Goal: Task Accomplishment & Management: Manage account settings

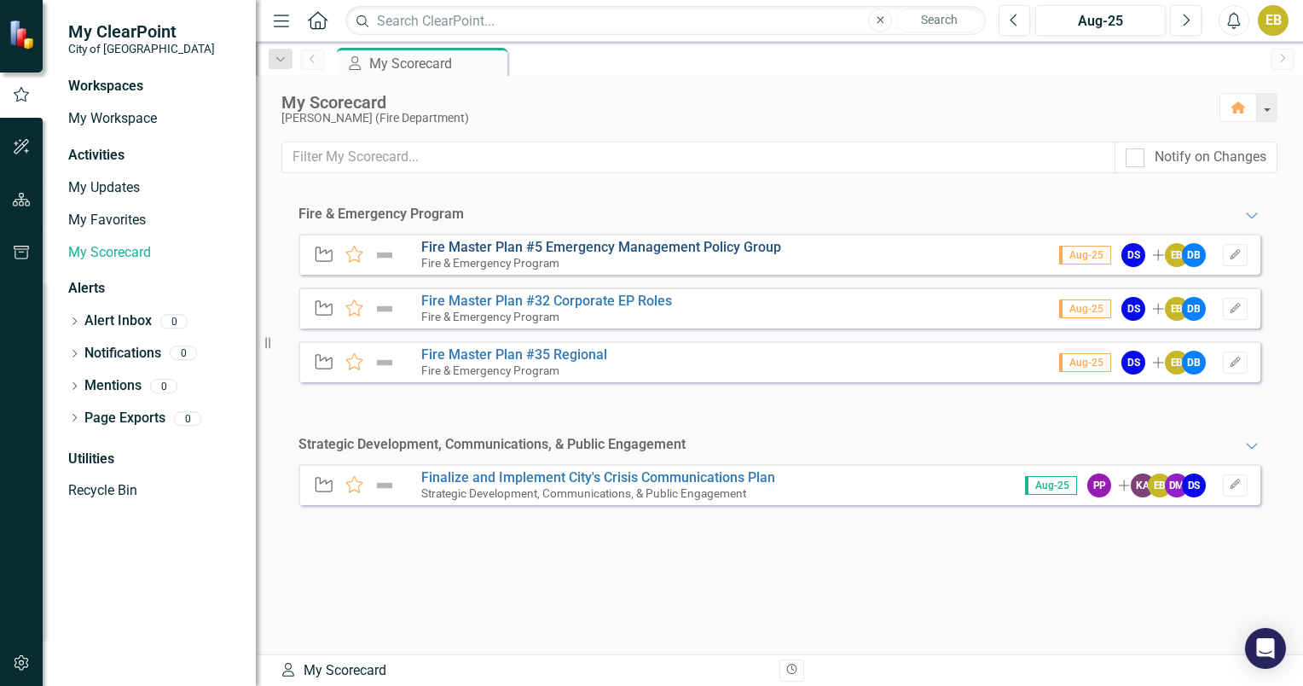
click at [689, 252] on link "Fire Master Plan #5 Emergency Management Policy Group" at bounding box center [601, 247] width 360 height 16
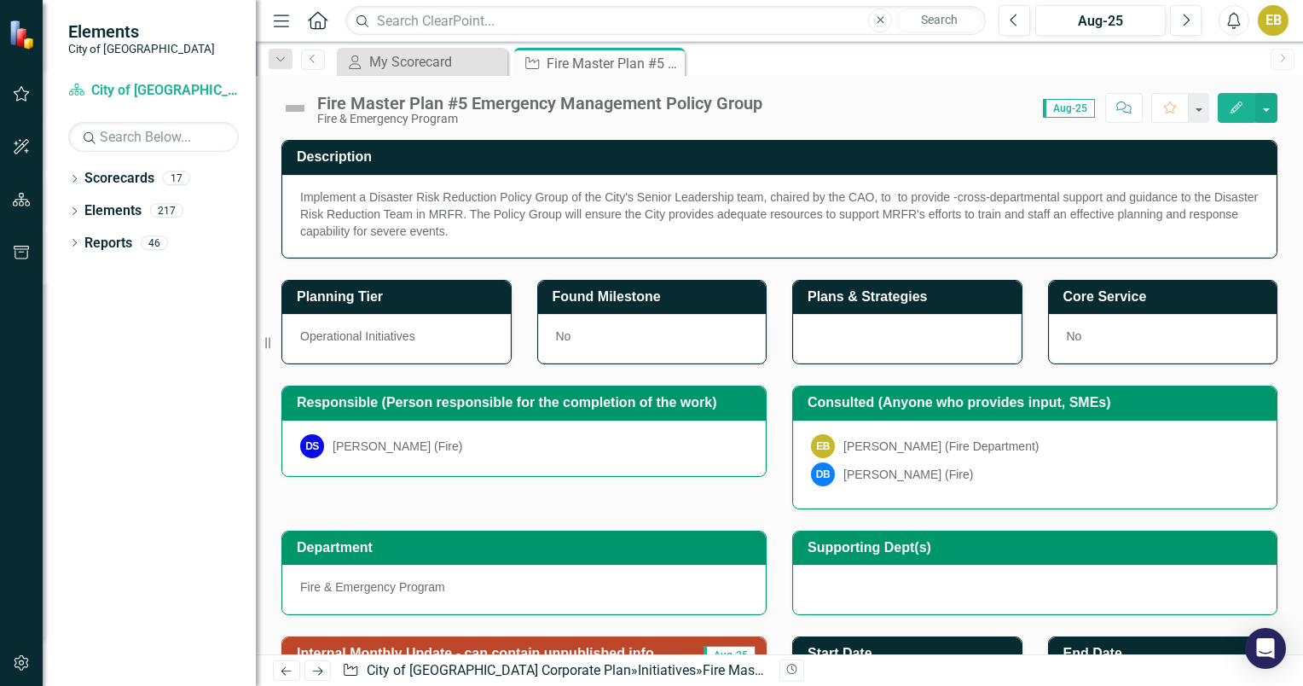
click at [1242, 106] on icon "Edit" at bounding box center [1236, 107] width 15 height 12
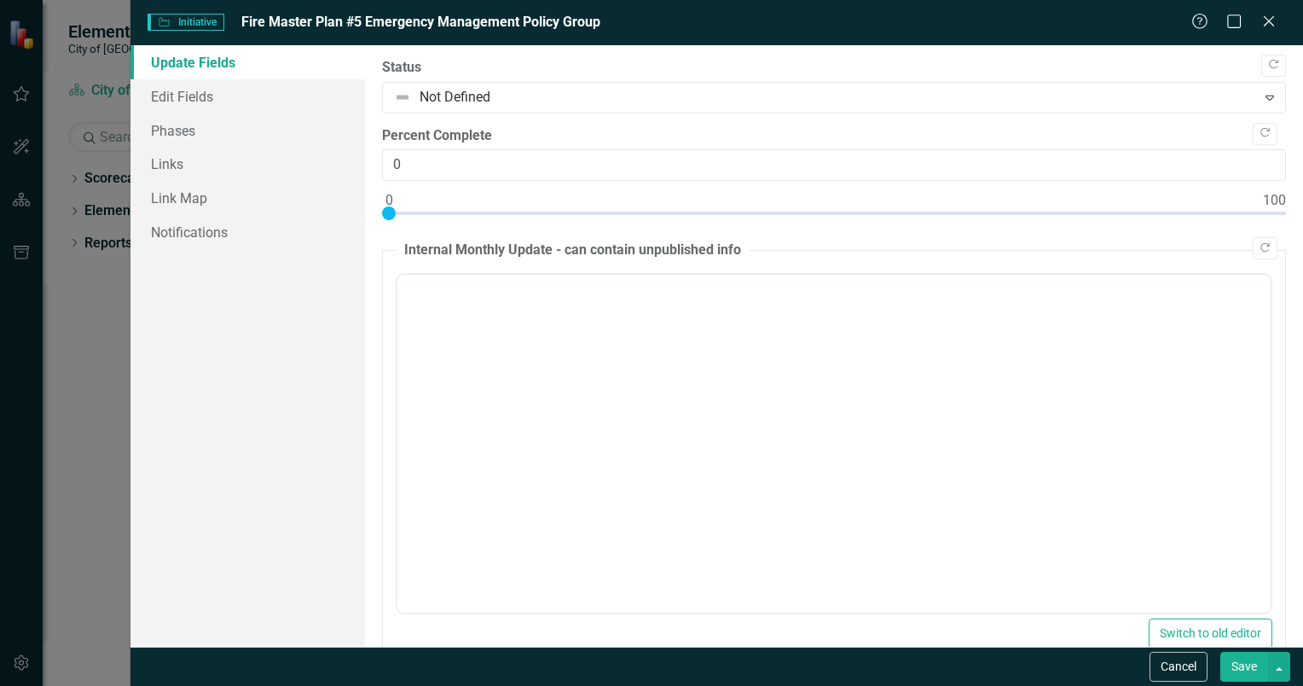
click at [1273, 249] on fieldset "Internal Monthly Update - can contain unpublished info Switch to old editor" at bounding box center [834, 449] width 904 height 417
click at [1259, 246] on icon "Copy Forward" at bounding box center [1265, 248] width 13 height 10
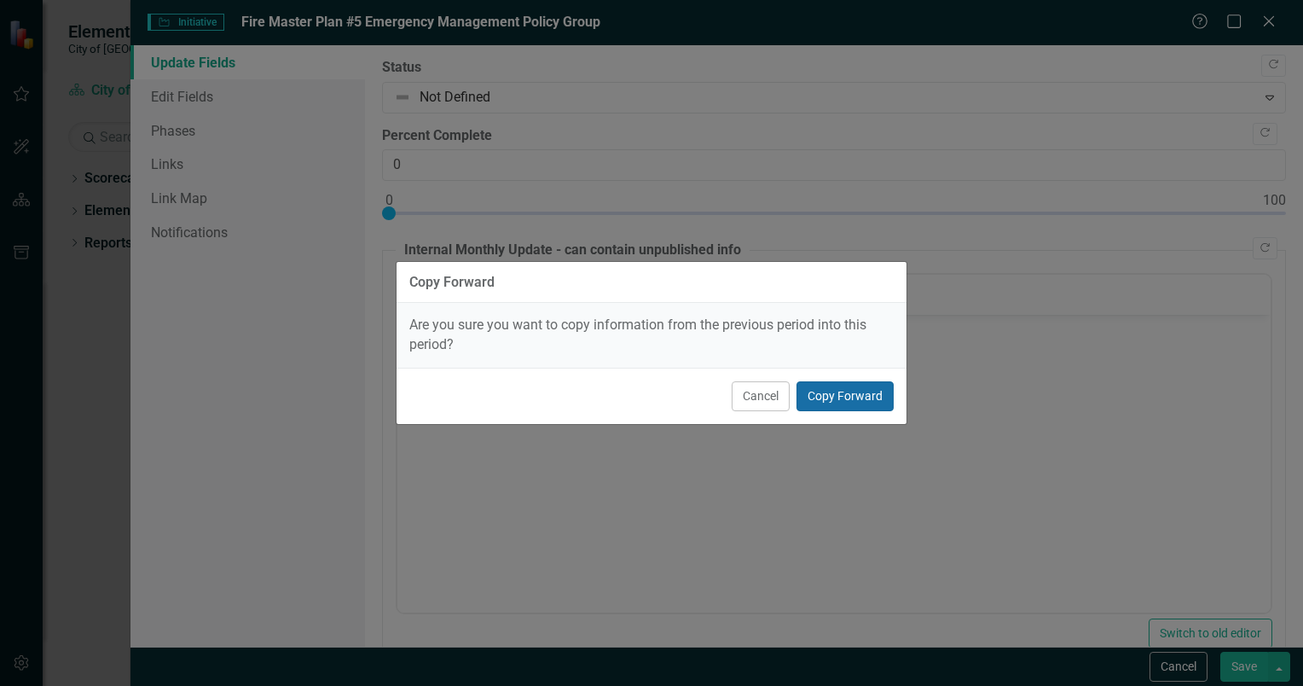
click at [844, 403] on button "Copy Forward" at bounding box center [845, 396] width 97 height 30
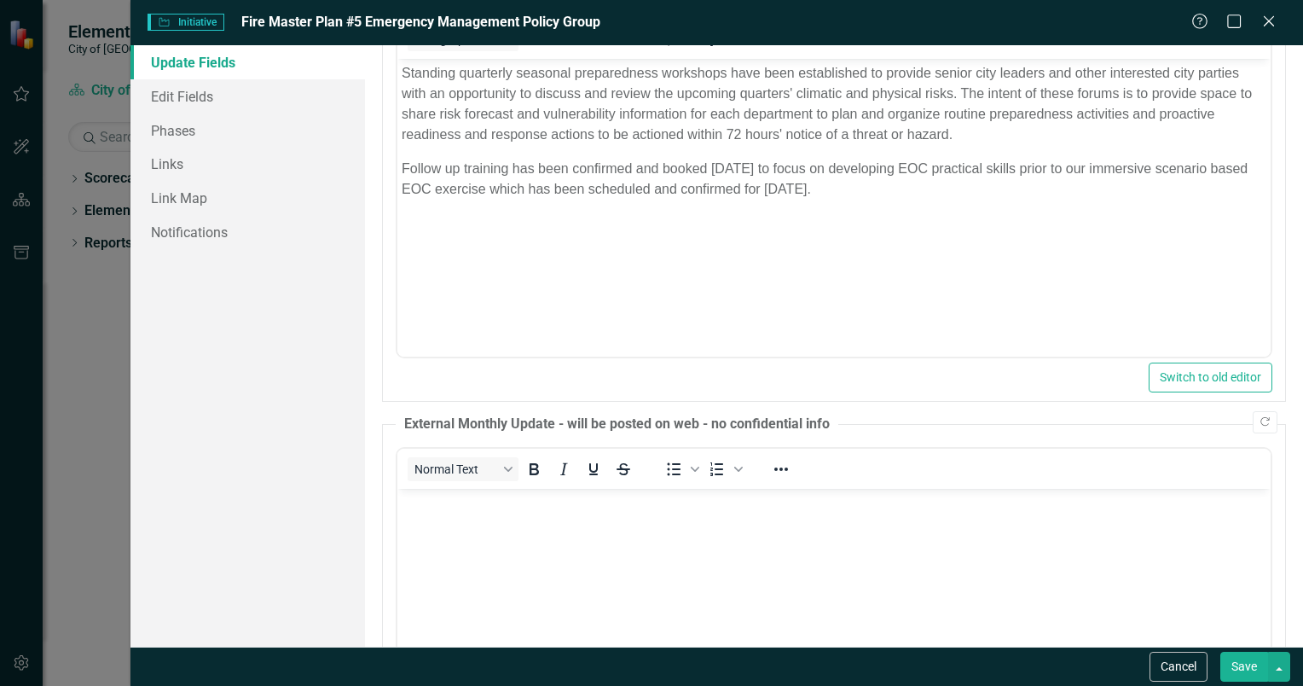
scroll to position [426, 0]
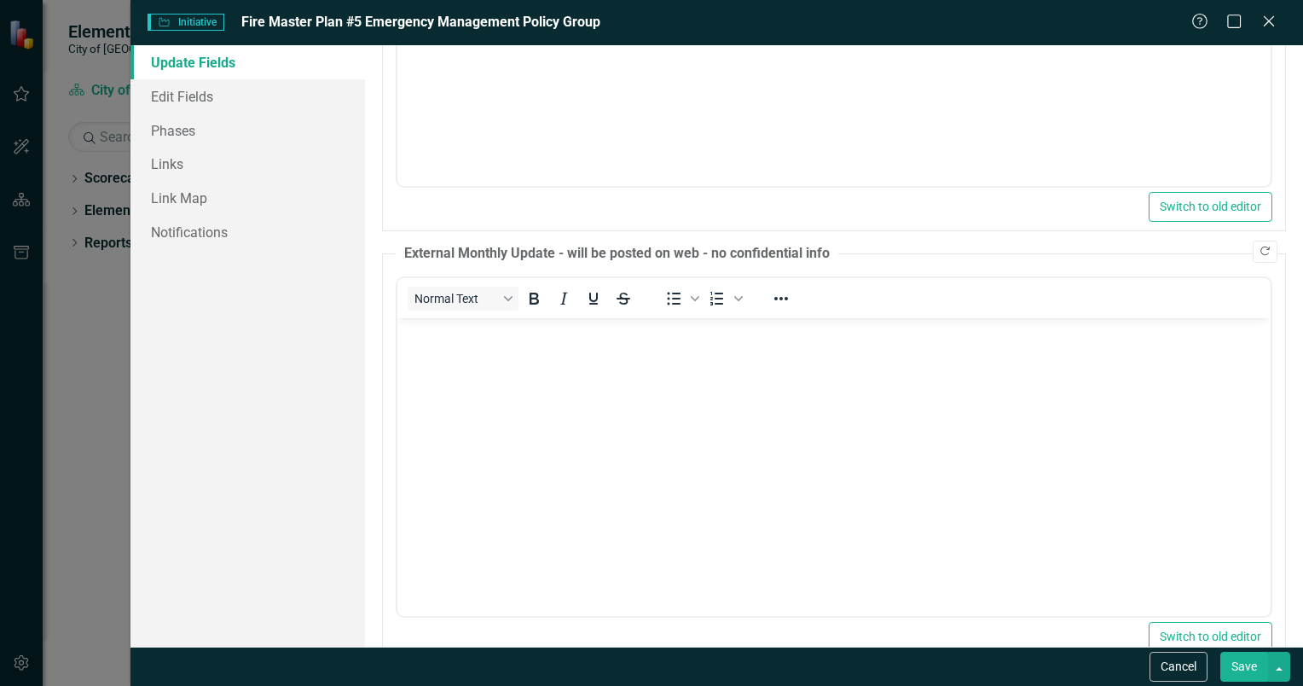
click at [1259, 249] on icon "Copy Forward" at bounding box center [1265, 251] width 13 height 10
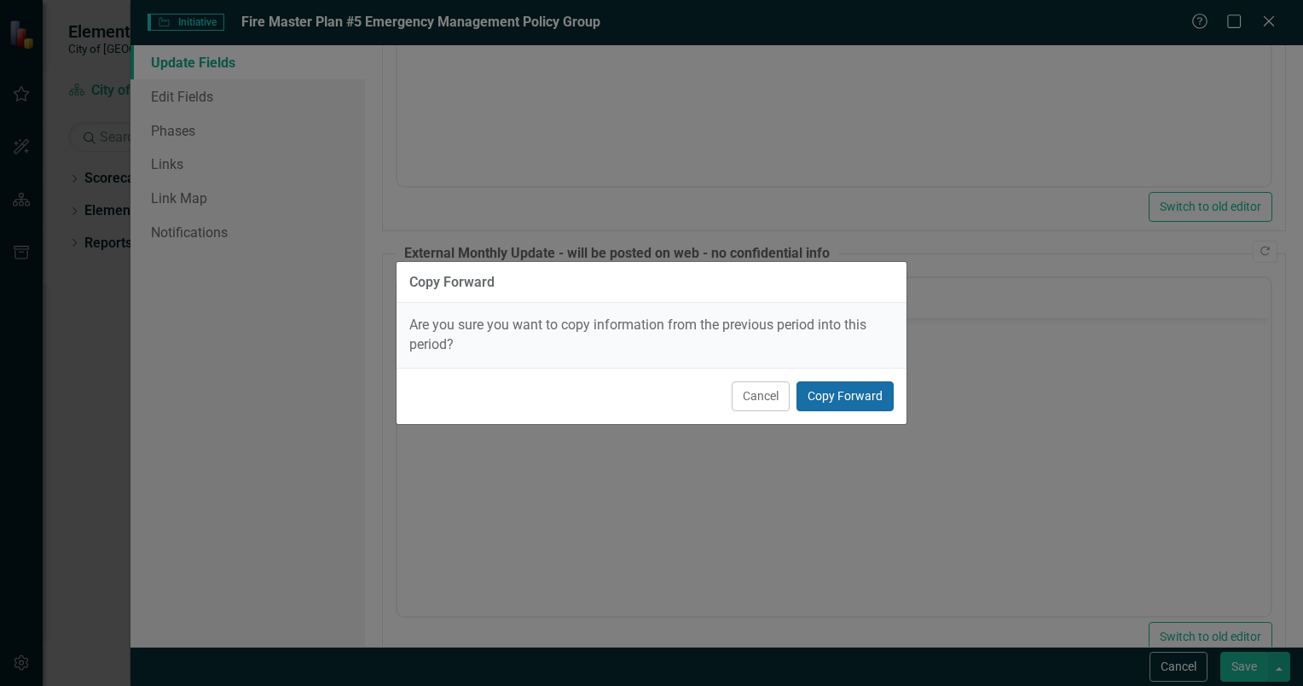
click at [867, 392] on button "Copy Forward" at bounding box center [845, 396] width 97 height 30
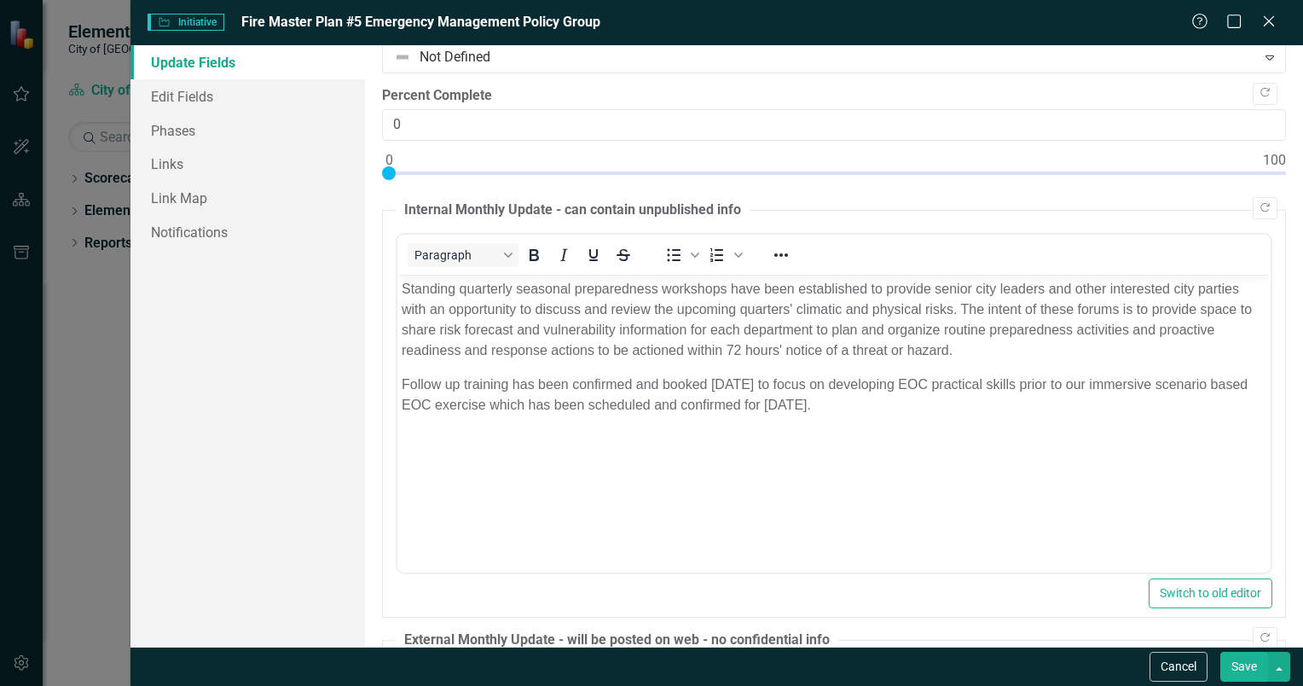
scroll to position [0, 0]
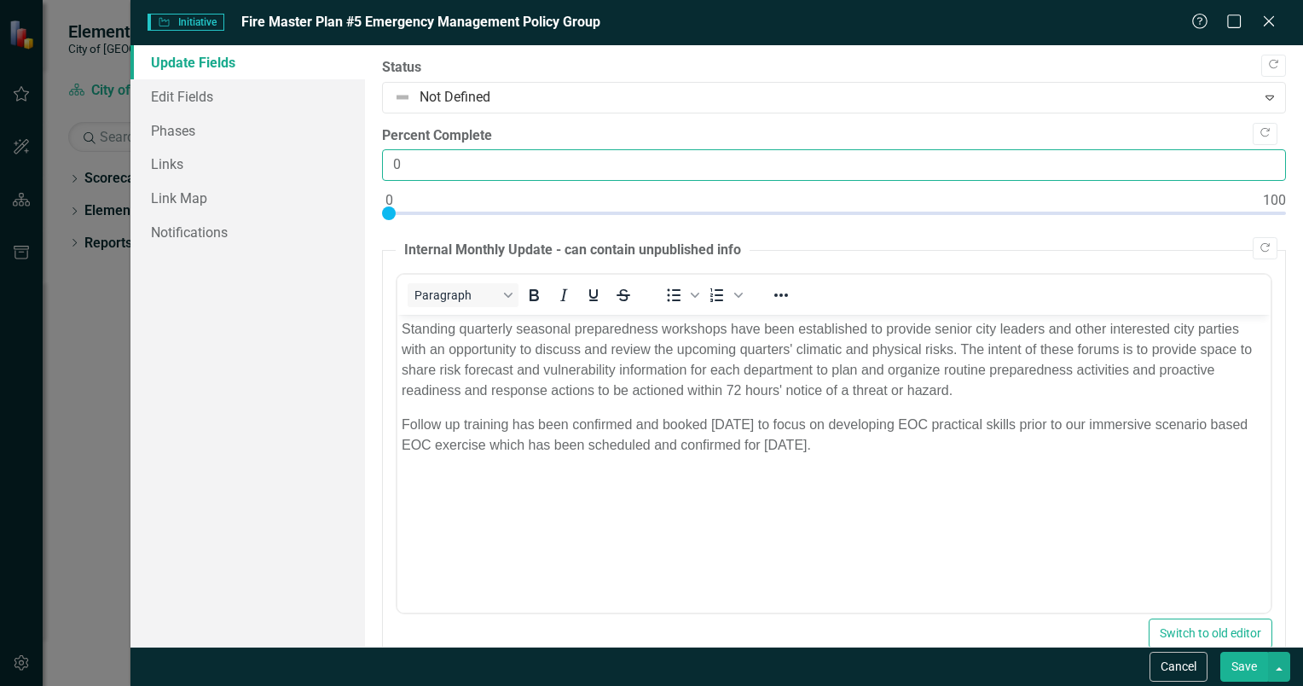
click at [1255, 173] on input "0" at bounding box center [834, 165] width 904 height 32
click at [1254, 170] on input "0" at bounding box center [834, 165] width 904 height 32
click at [1253, 159] on input "1" at bounding box center [834, 165] width 904 height 32
click at [1253, 159] on input "2" at bounding box center [834, 165] width 904 height 32
click at [1252, 159] on input "3" at bounding box center [834, 165] width 904 height 32
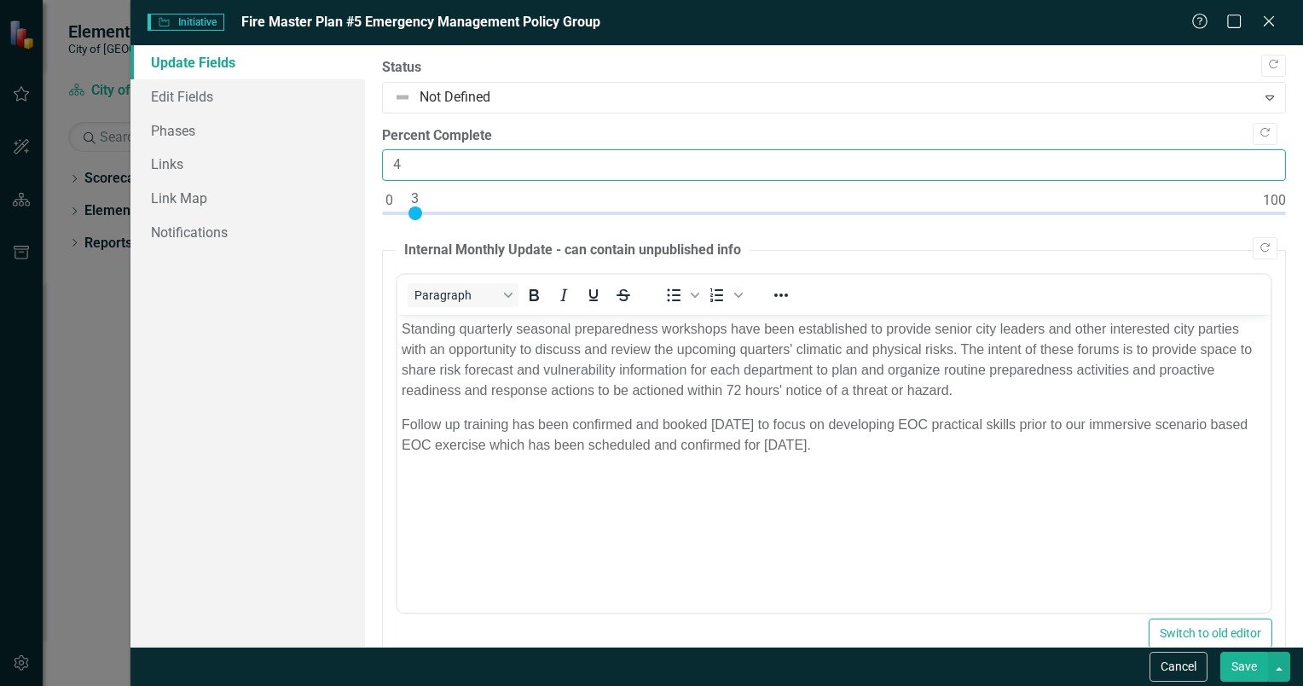
click at [1252, 159] on input "4" at bounding box center [834, 165] width 904 height 32
click at [1252, 159] on input "5" at bounding box center [834, 165] width 904 height 32
click at [1252, 159] on input "6" at bounding box center [834, 165] width 904 height 32
click at [1252, 159] on input "7" at bounding box center [834, 165] width 904 height 32
click at [1252, 159] on input "8" at bounding box center [834, 165] width 904 height 32
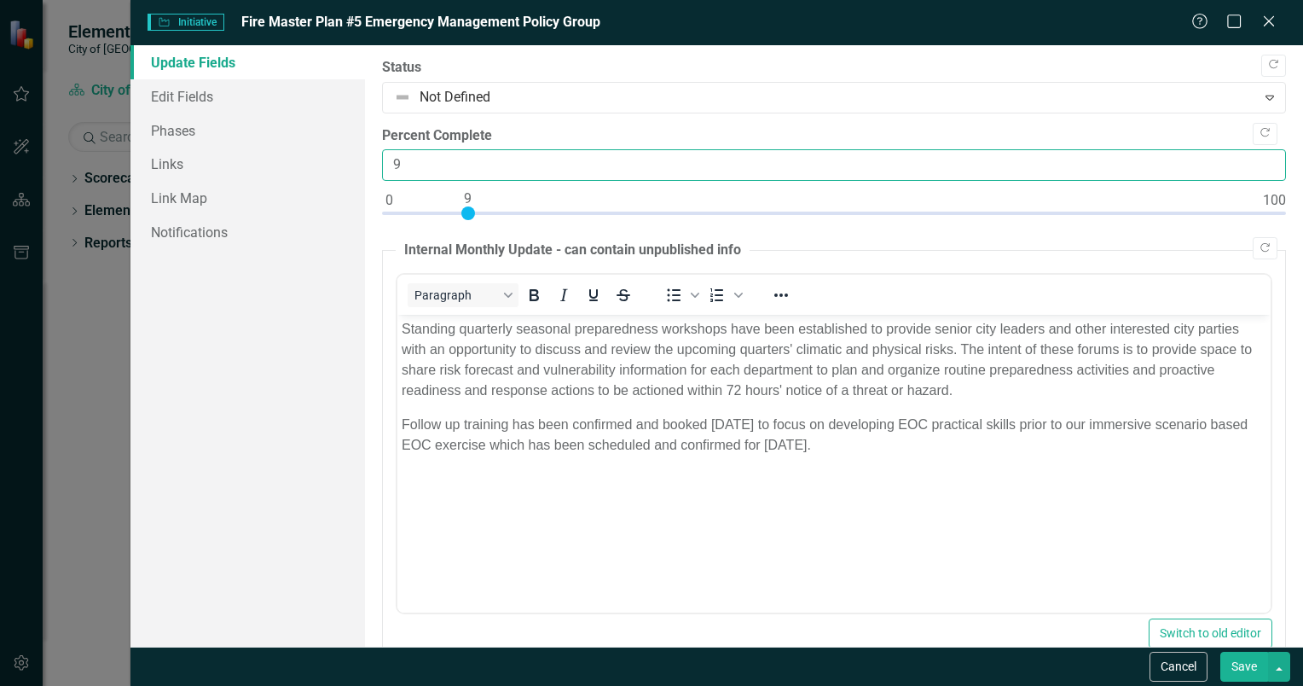
click at [1252, 159] on input "9" at bounding box center [834, 165] width 904 height 32
type input "75"
click at [1252, 159] on input "75" at bounding box center [834, 165] width 904 height 32
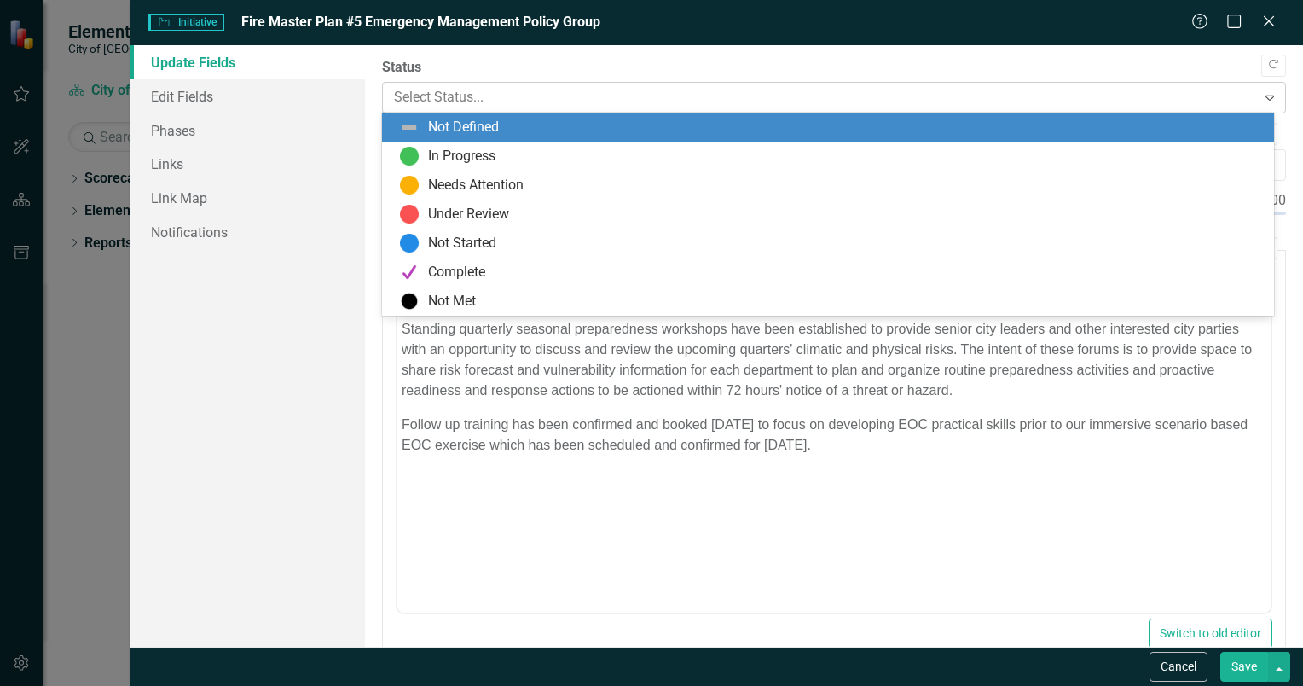
click at [926, 92] on div at bounding box center [820, 97] width 852 height 23
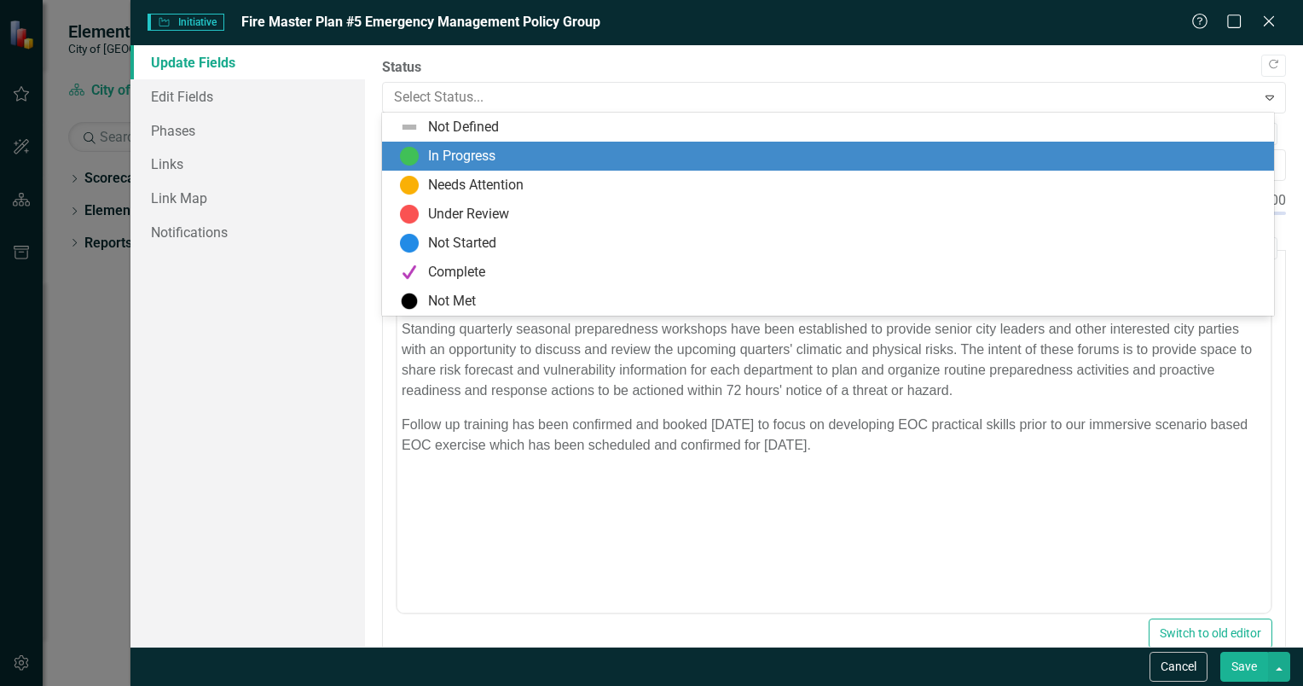
click at [839, 160] on div "In Progress" at bounding box center [831, 156] width 865 height 20
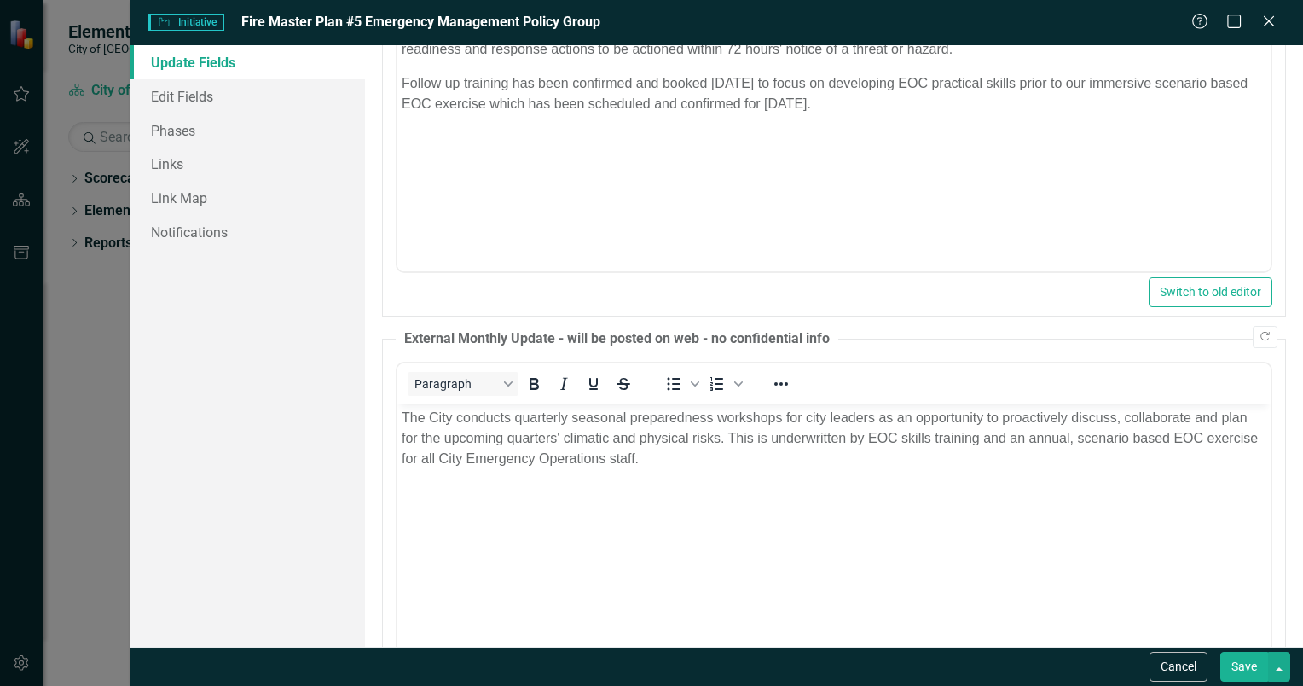
scroll to position [464, 0]
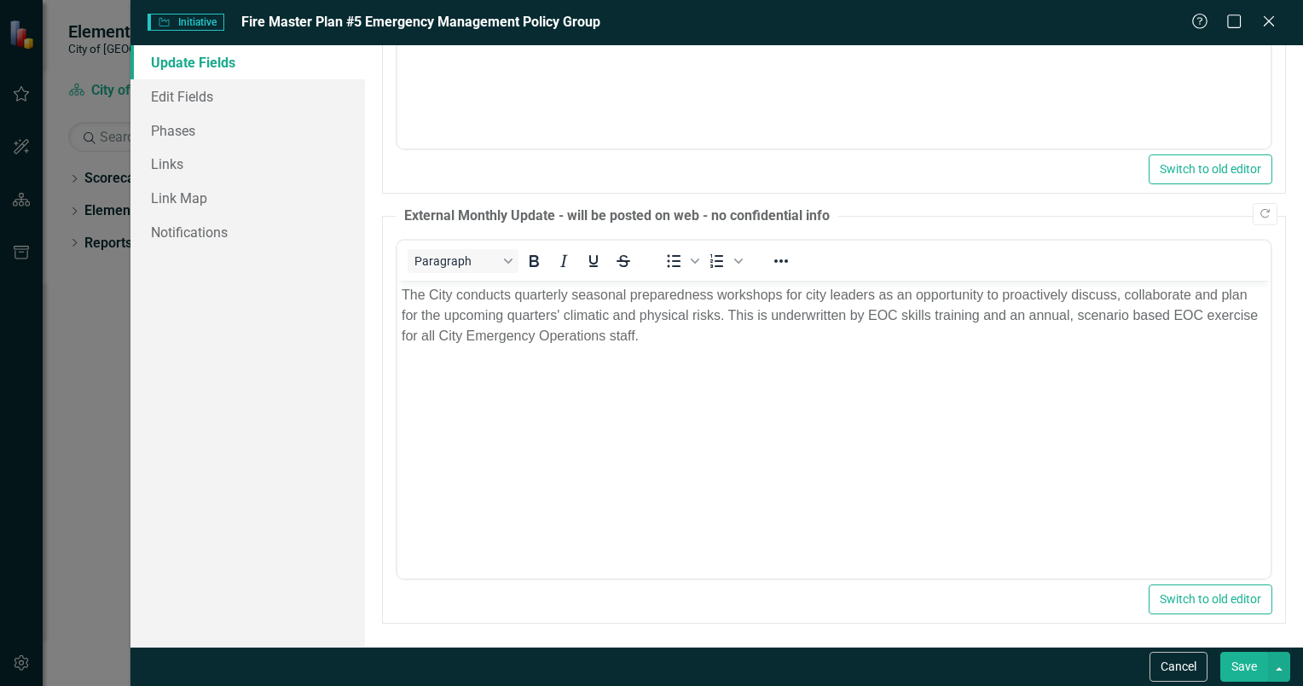
click at [1245, 669] on button "Save" at bounding box center [1244, 667] width 48 height 30
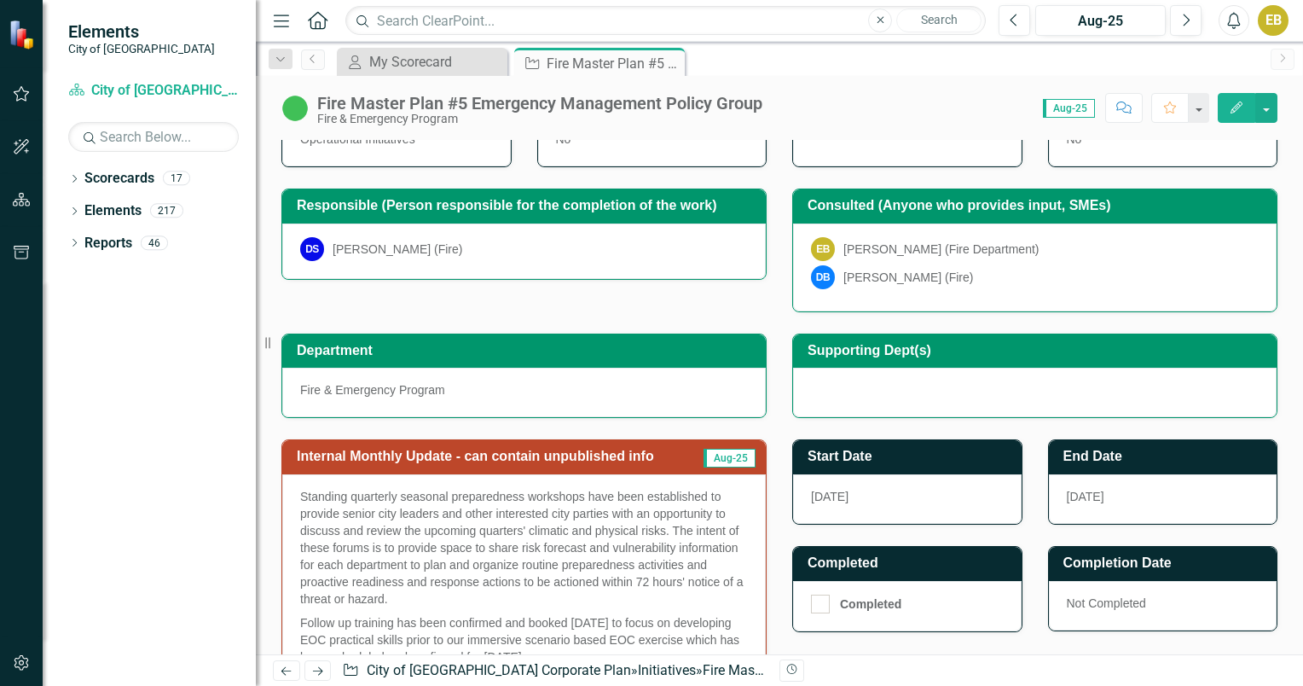
scroll to position [0, 0]
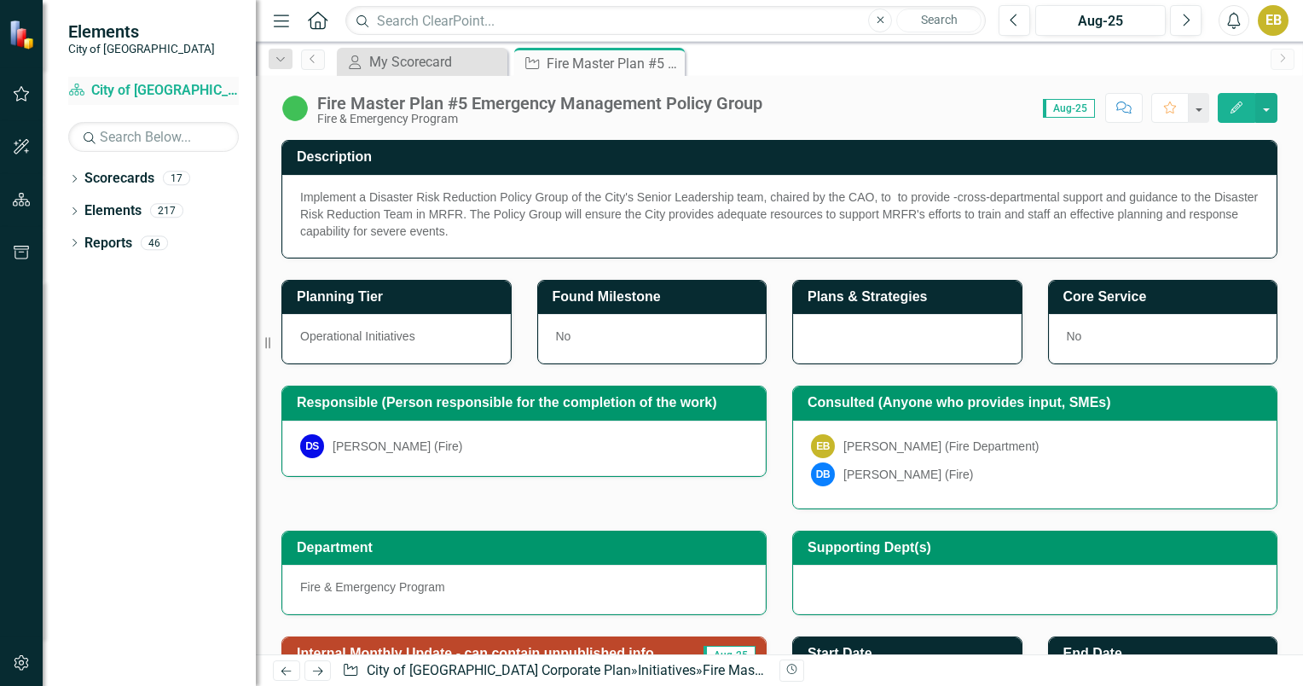
click at [144, 90] on link "Scorecard City of Maple Ridge Corporate Plan" at bounding box center [153, 91] width 171 height 20
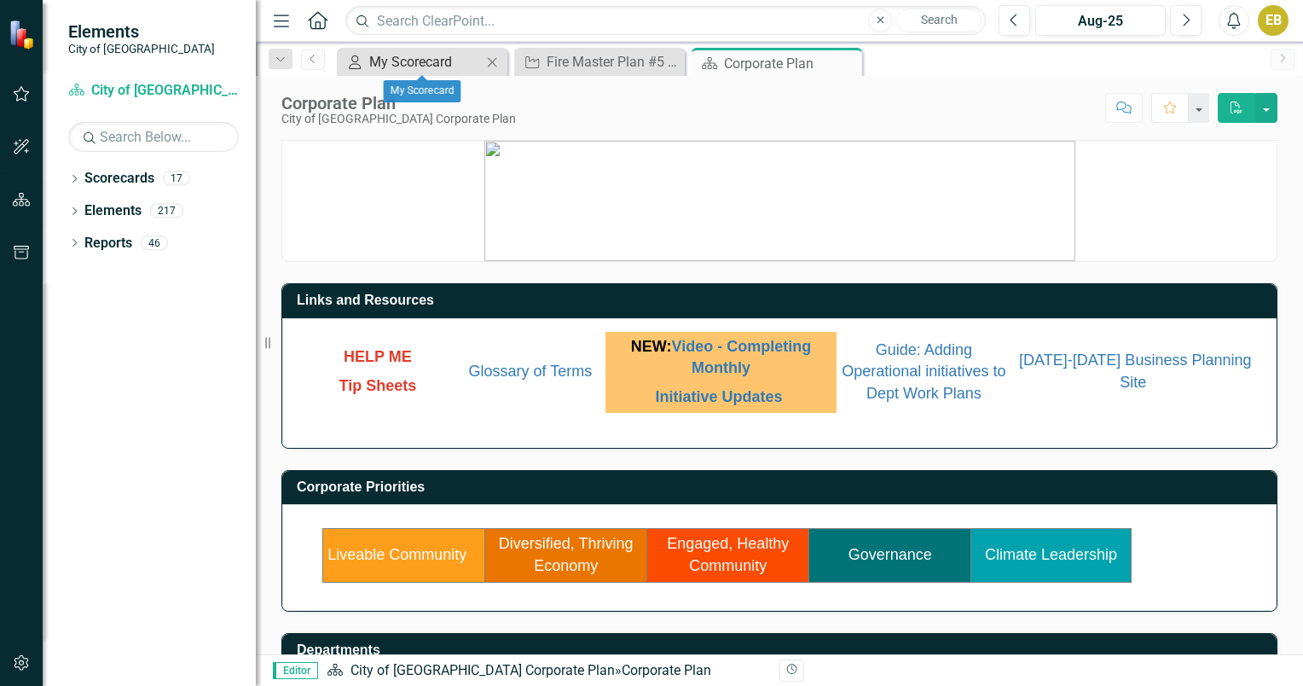
click at [390, 58] on div "My Scorecard" at bounding box center [425, 61] width 113 height 21
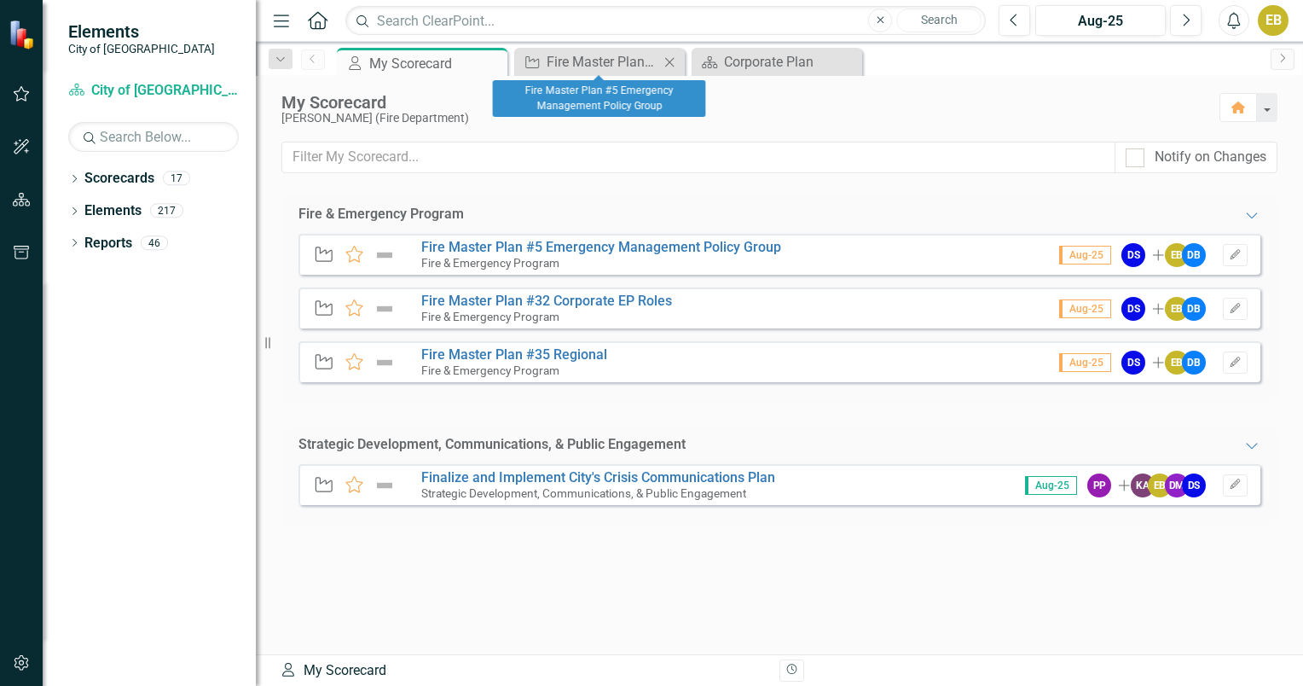
click at [675, 65] on icon "Close" at bounding box center [669, 62] width 17 height 14
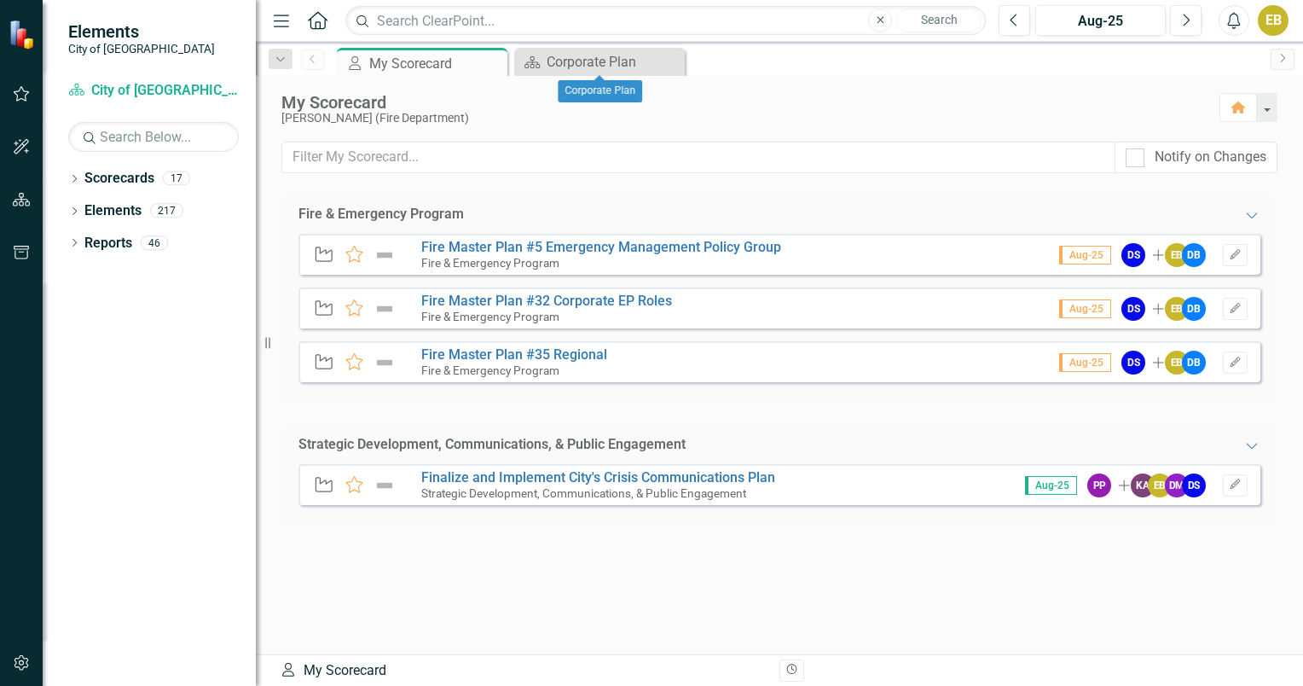
click at [0, 0] on icon "Close" at bounding box center [0, 0] width 0 height 0
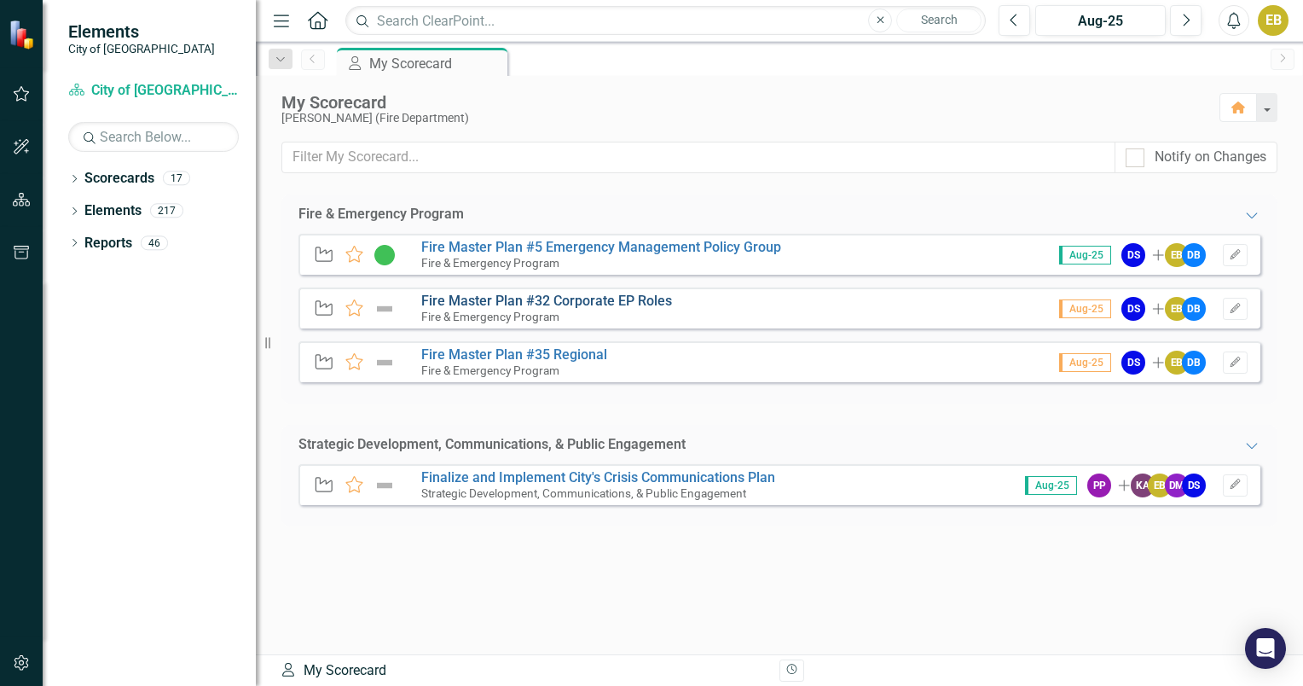
click at [606, 306] on link "Fire Master Plan #32 Corporate EP Roles" at bounding box center [546, 301] width 251 height 16
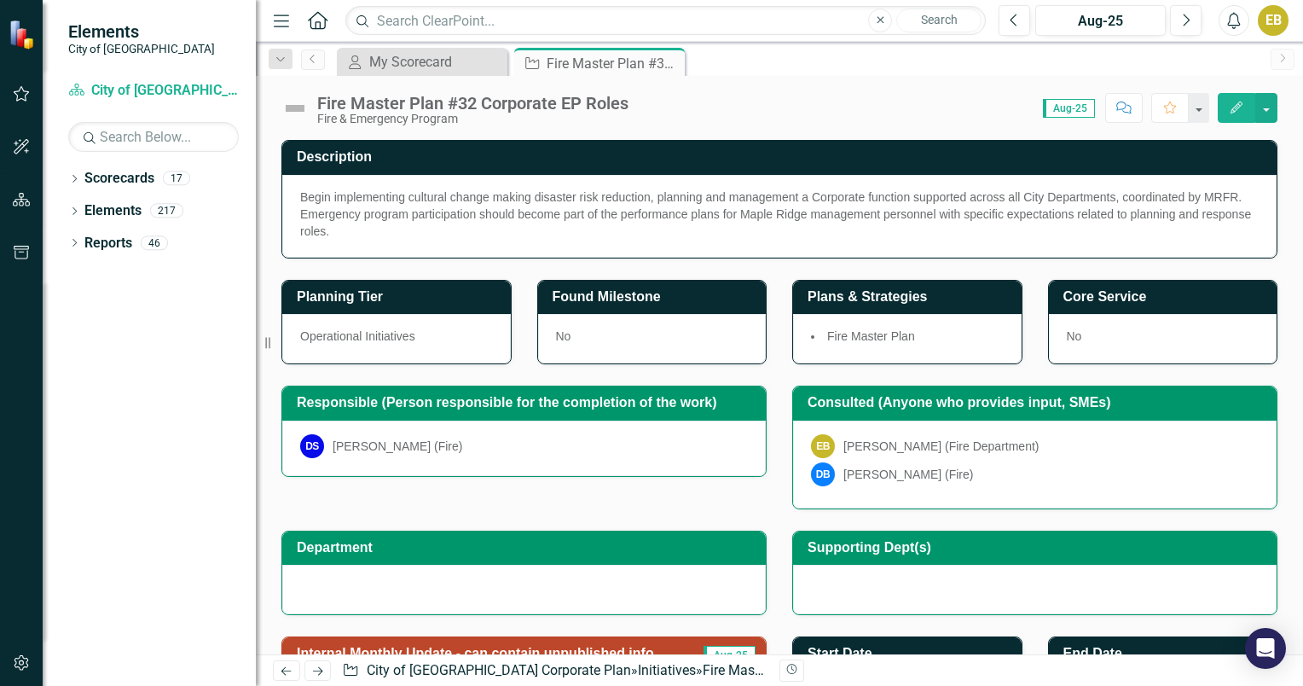
click at [1238, 112] on icon "Edit" at bounding box center [1236, 107] width 15 height 12
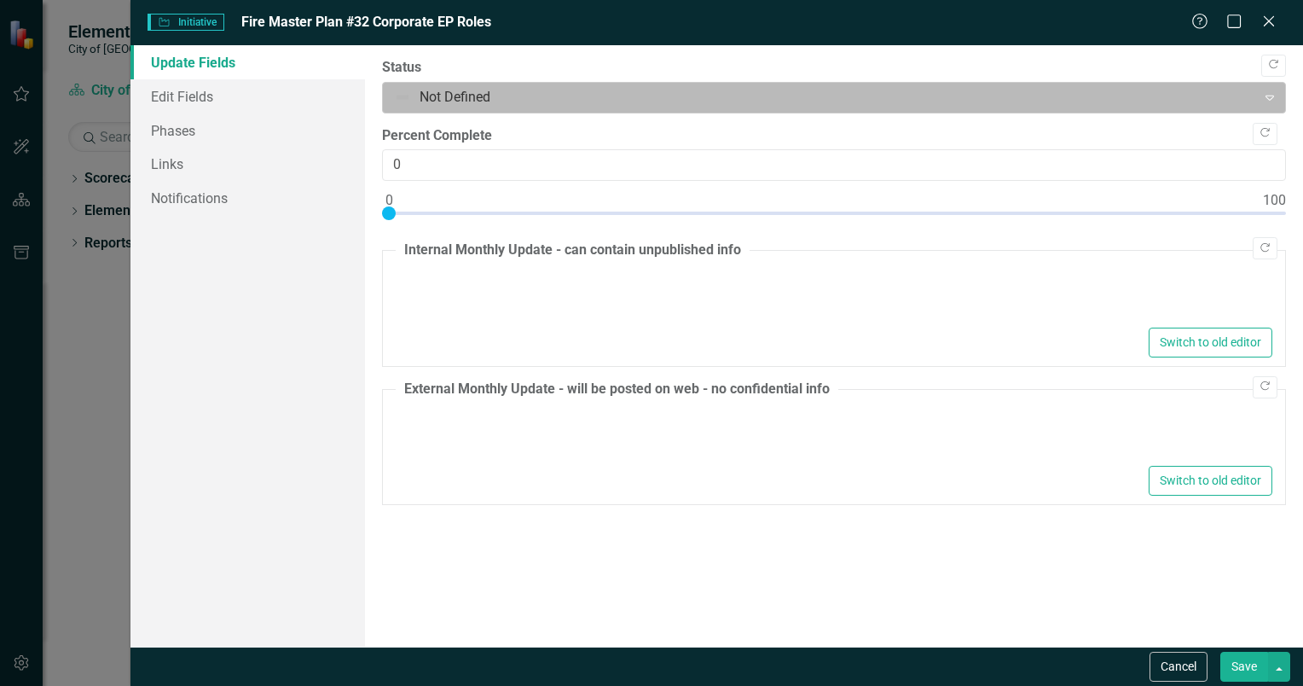
click at [1266, 99] on icon "Expand" at bounding box center [1269, 97] width 17 height 14
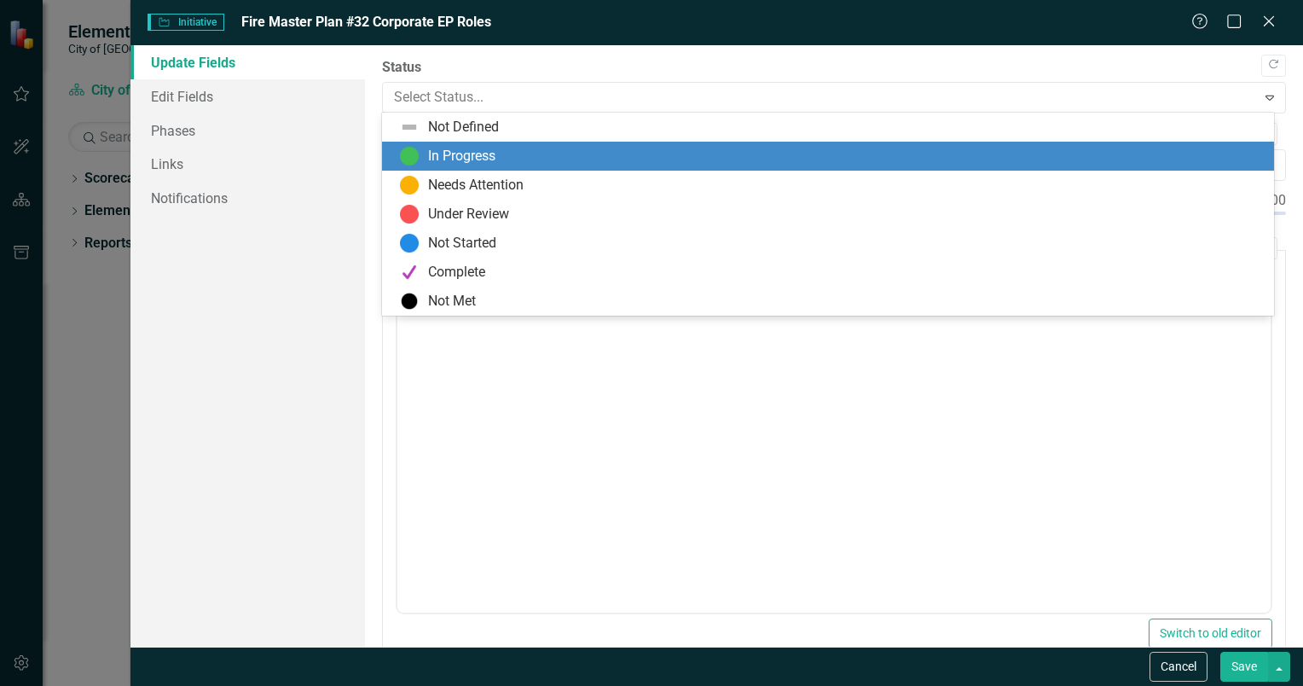
click at [1180, 160] on div "In Progress" at bounding box center [831, 156] width 865 height 20
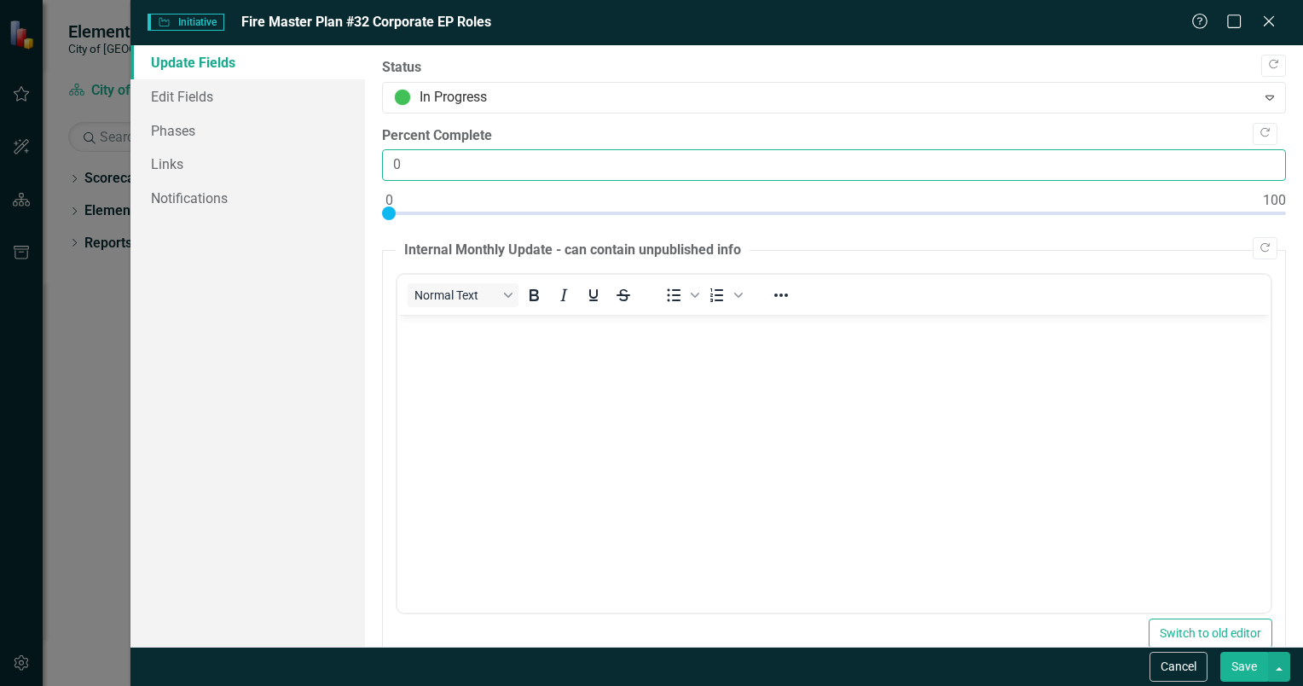
click at [1252, 167] on input "0" at bounding box center [834, 165] width 904 height 32
click at [1255, 159] on input "1" at bounding box center [834, 165] width 904 height 32
click at [1255, 159] on input "2" at bounding box center [834, 165] width 904 height 32
click at [1255, 159] on input "3" at bounding box center [834, 165] width 904 height 32
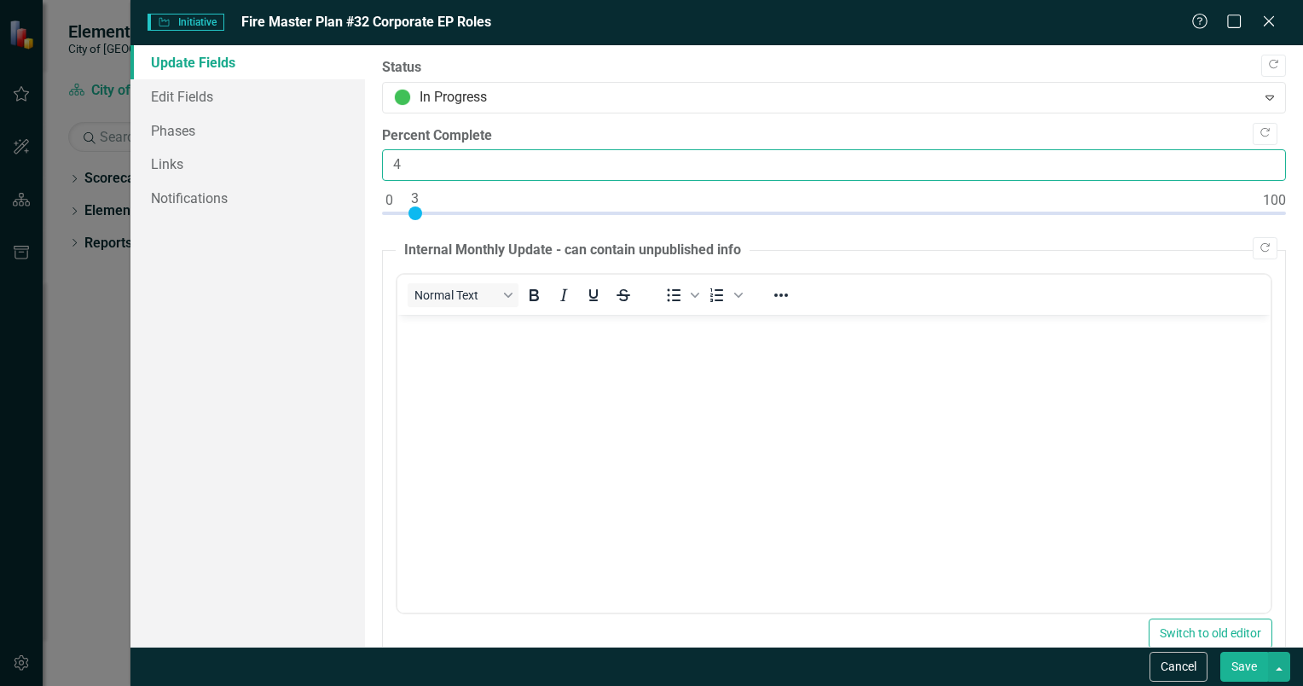
click at [1255, 159] on input "4" at bounding box center [834, 165] width 904 height 32
click at [1257, 161] on input "69" at bounding box center [834, 165] width 904 height 32
click at [1258, 160] on input "70" at bounding box center [834, 165] width 904 height 32
click at [1258, 160] on input "71" at bounding box center [834, 165] width 904 height 32
click at [1258, 160] on input "72" at bounding box center [834, 165] width 904 height 32
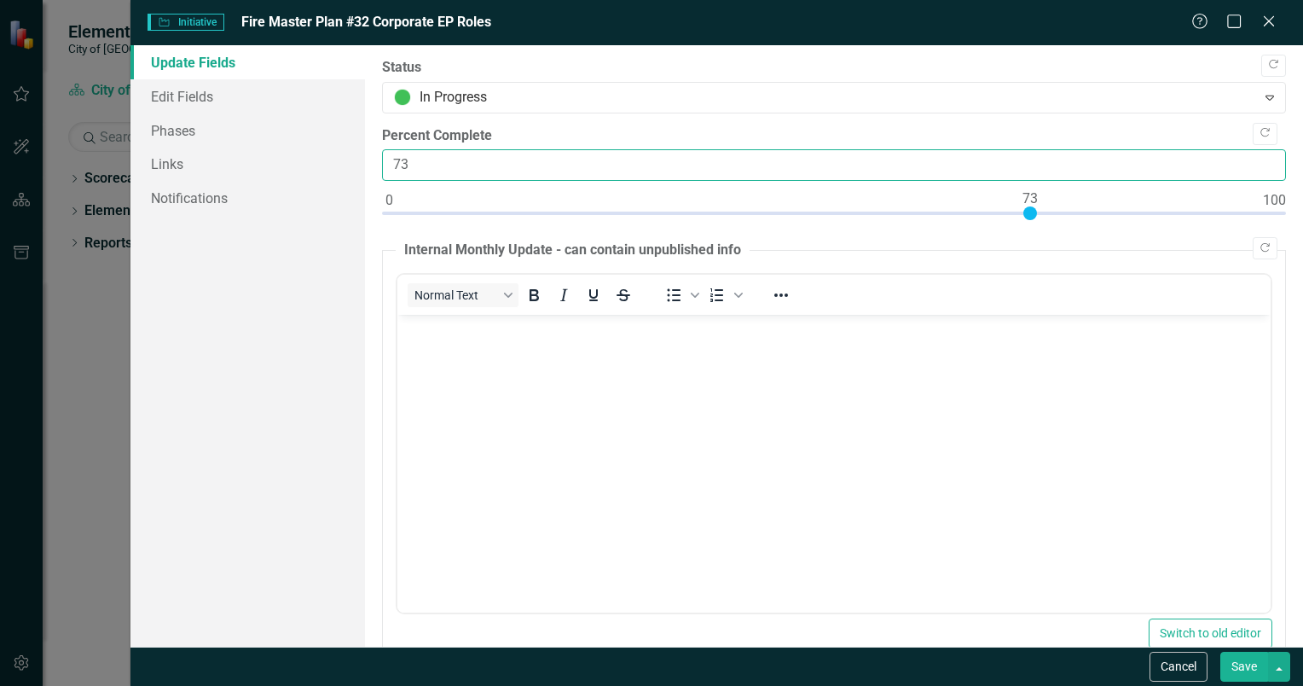
click at [1258, 160] on input "73" at bounding box center [834, 165] width 904 height 32
click at [1258, 160] on input "74" at bounding box center [834, 165] width 904 height 32
type input "75"
click at [1258, 160] on input "75" at bounding box center [834, 165] width 904 height 32
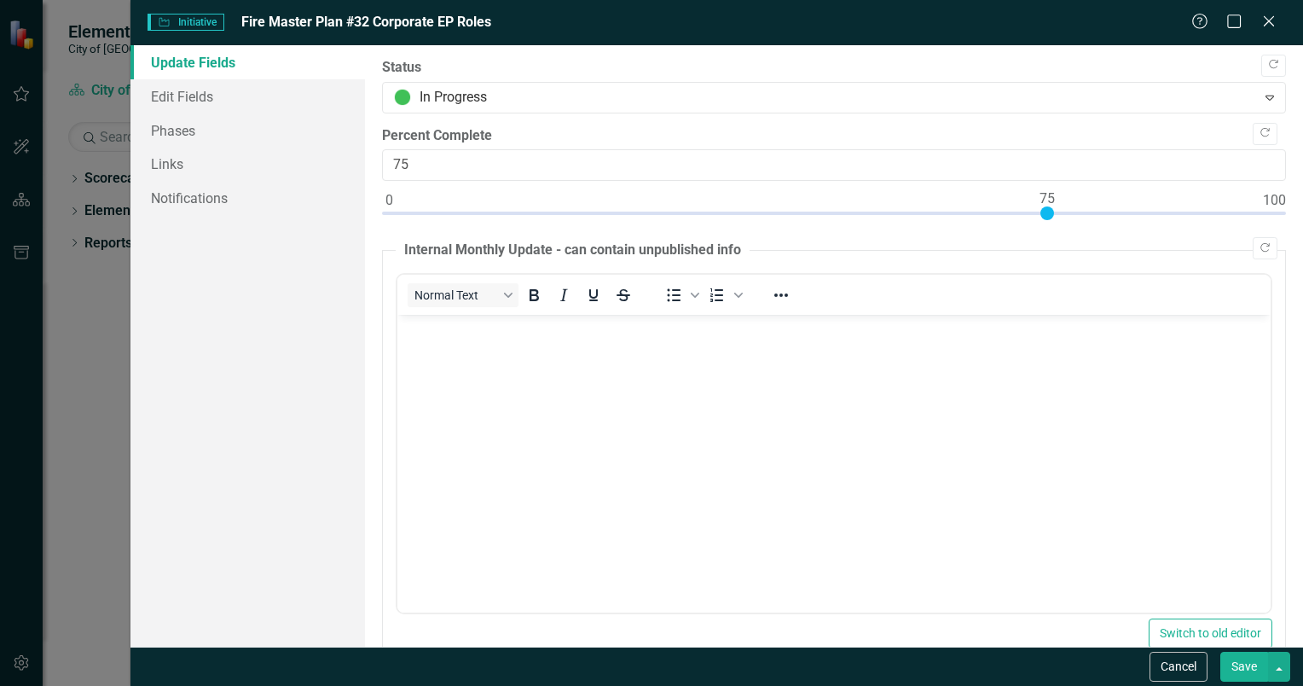
click at [1175, 441] on body "Rich Text Area. Press ALT-0 for help." at bounding box center [833, 443] width 873 height 256
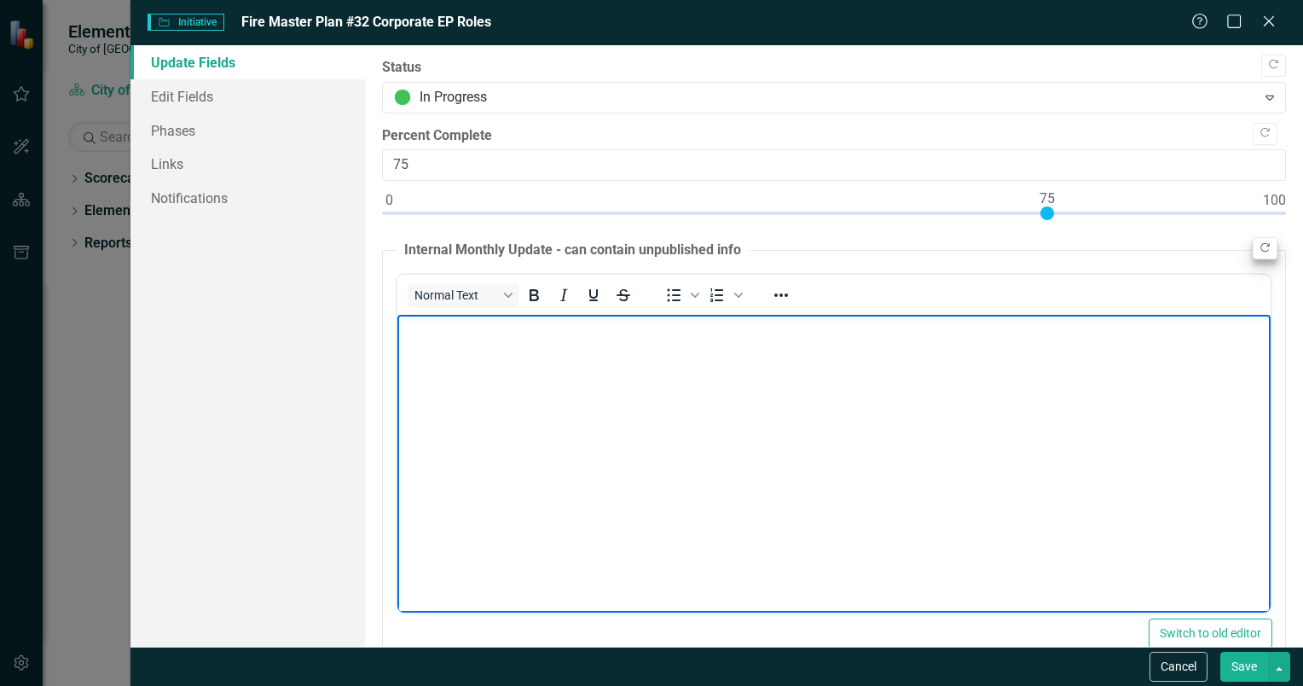
click at [1259, 243] on icon "Copy Forward" at bounding box center [1265, 248] width 13 height 10
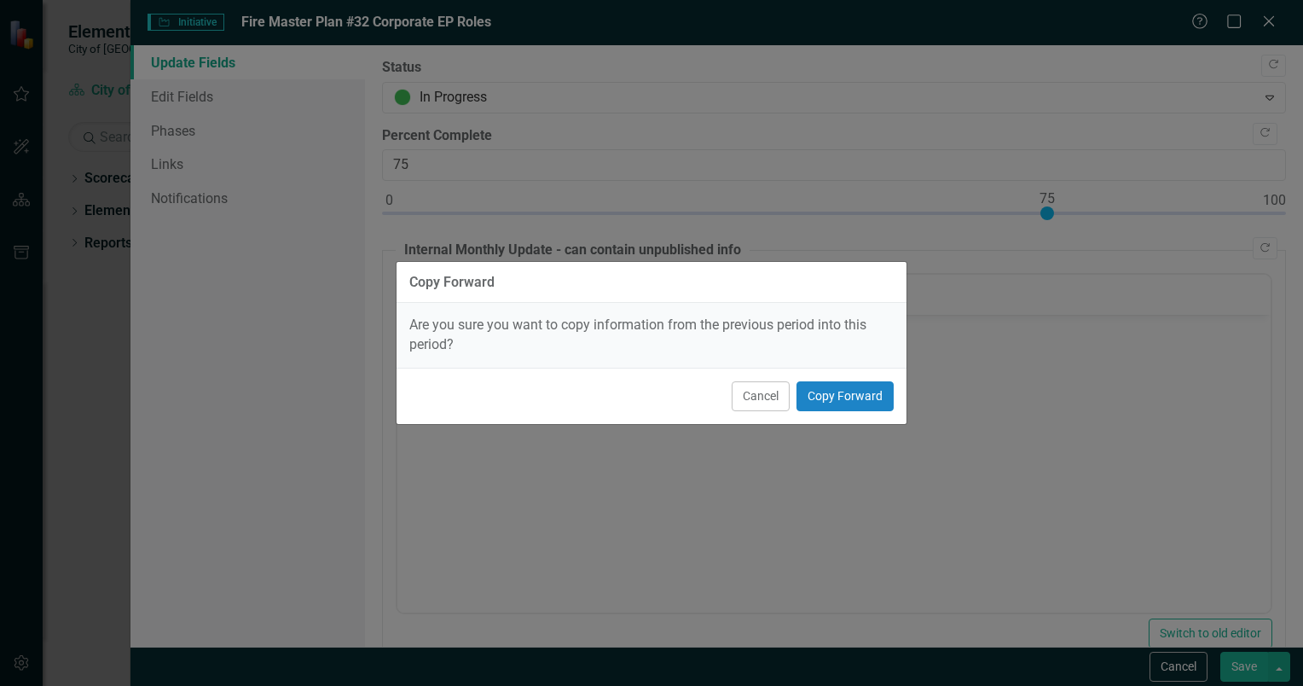
click at [866, 413] on div "Cancel Copy Forward" at bounding box center [652, 396] width 510 height 56
click at [864, 402] on button "Copy Forward" at bounding box center [845, 396] width 97 height 30
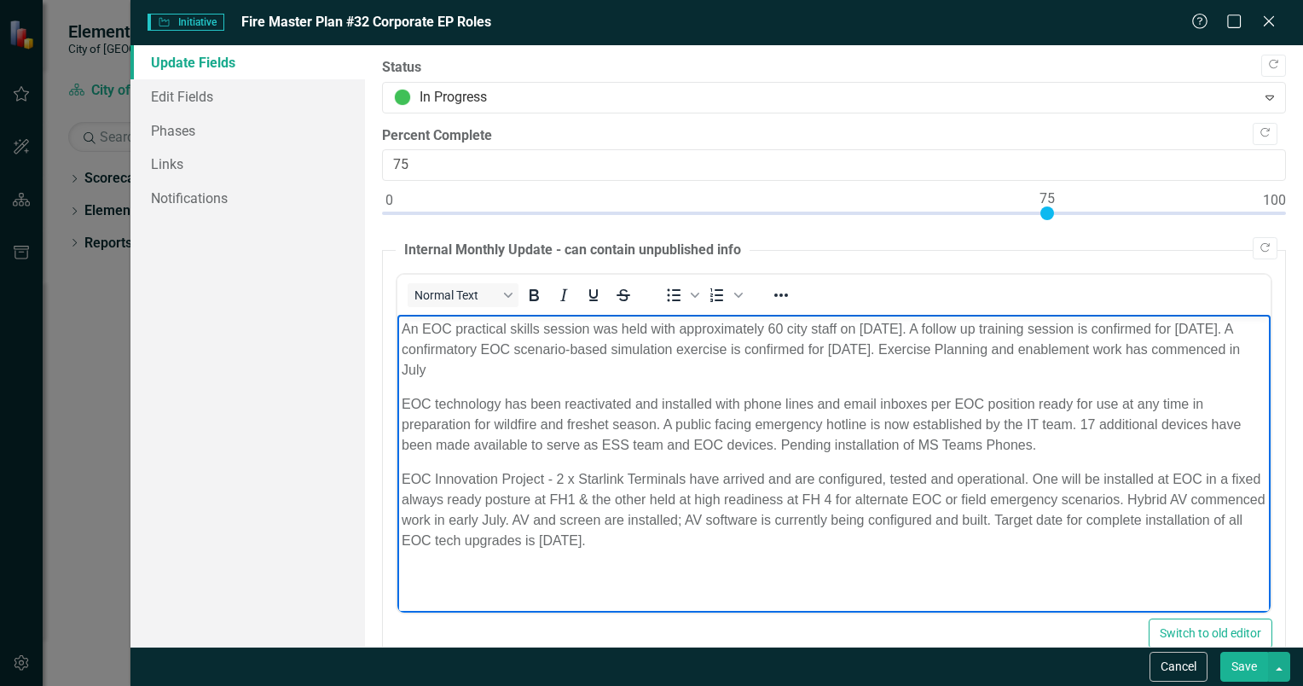
click at [541, 369] on p "An EOC practical skills session was held with approximately 60 city staff on Ma…" at bounding box center [833, 349] width 865 height 61
drag, startPoint x: 1025, startPoint y: 477, endPoint x: 1069, endPoint y: 488, distance: 44.9
click at [1025, 477] on p "EOC Innovation Project - 2 x Starlink Terminals have arrived and are configured…" at bounding box center [833, 510] width 865 height 82
click at [605, 502] on p "EOC Innovation Project - 2 x Starlink Terminals have arrived and are configured…" at bounding box center [833, 510] width 865 height 82
click at [887, 543] on p "EOC Innovation Project - 2 x Starlink Terminals have arrived and are configured…" at bounding box center [833, 510] width 865 height 82
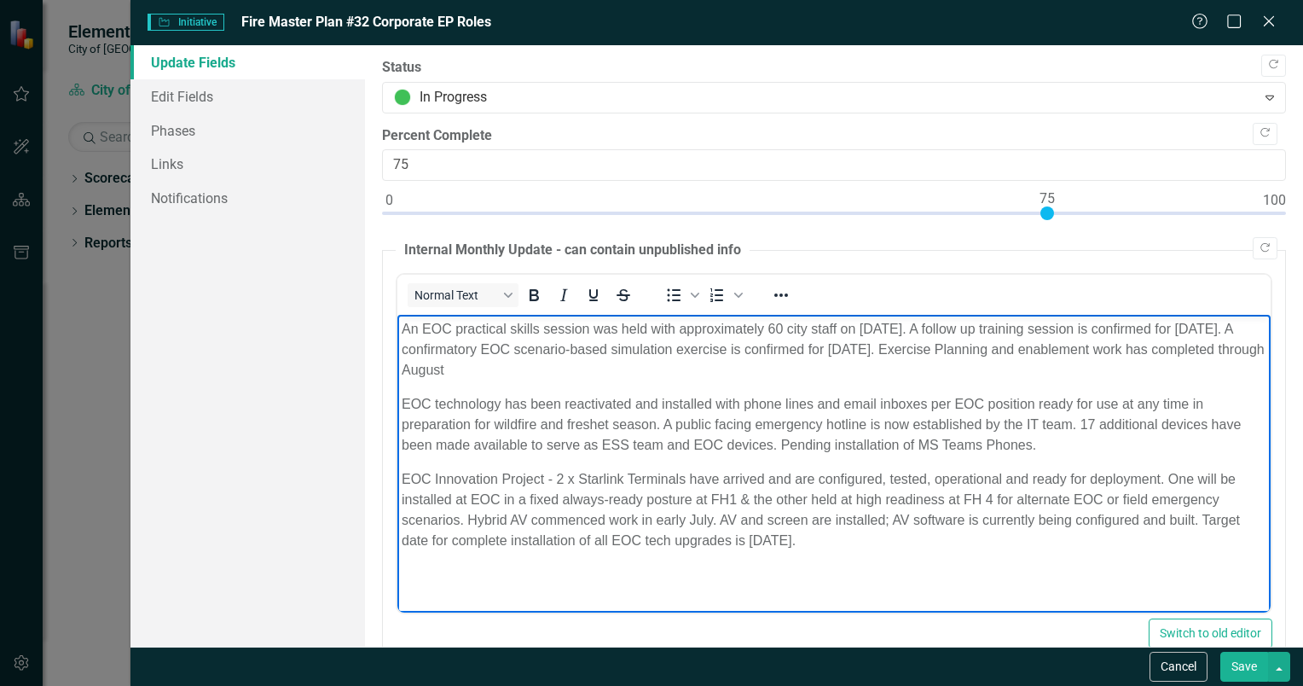
click at [1039, 447] on p "EOC technology has been reactivated and installed with phone lines and email in…" at bounding box center [833, 424] width 865 height 61
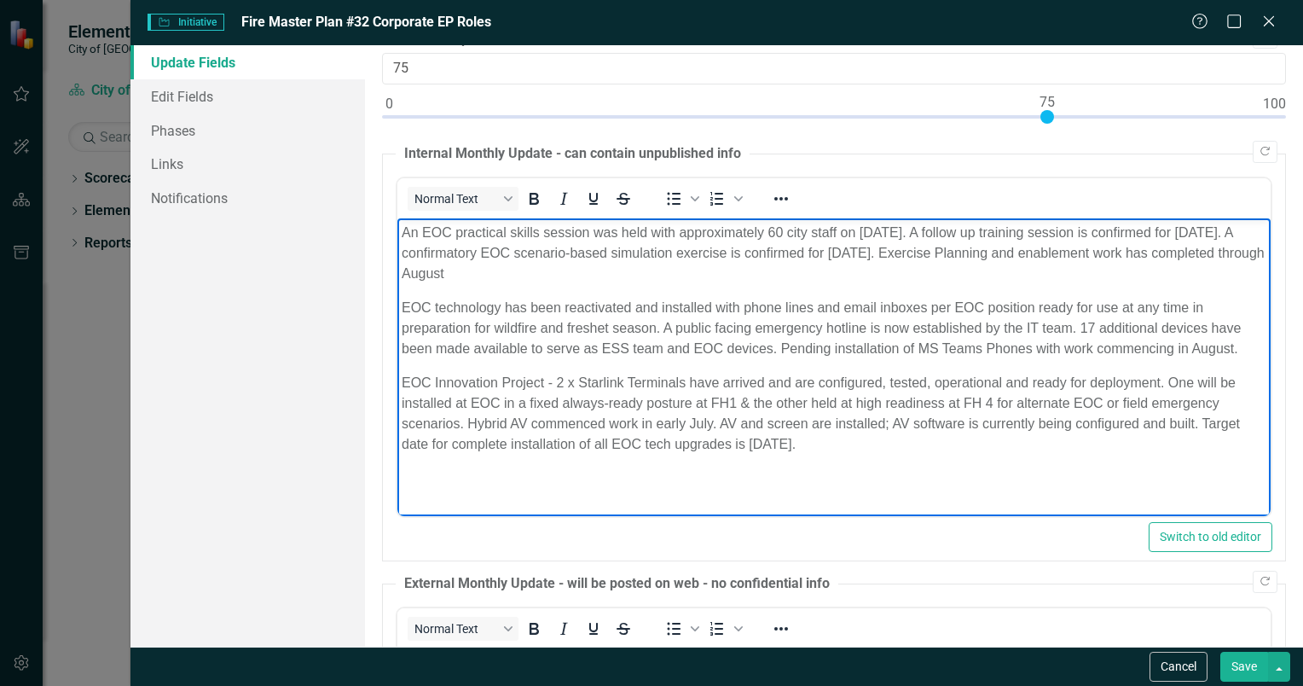
scroll to position [171, 0]
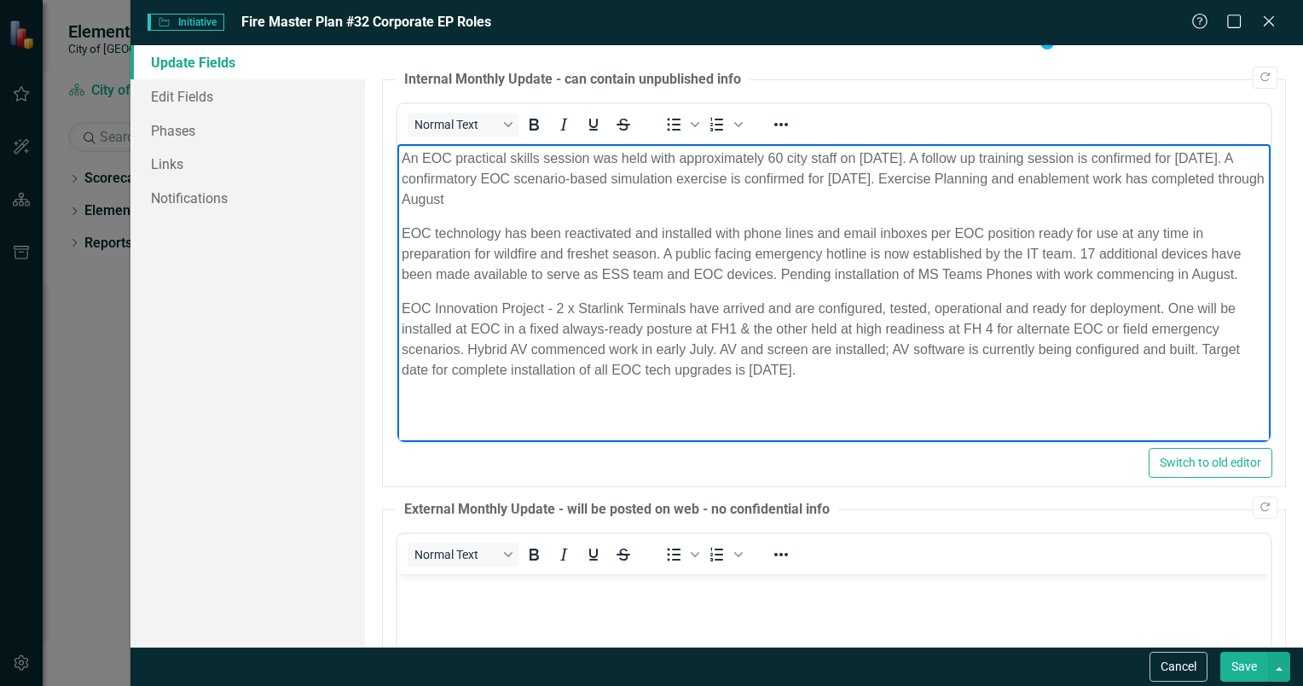
click at [749, 371] on p "EOC Innovation Project - 2 x Starlink Terminals have arrived and are configured…" at bounding box center [833, 340] width 865 height 82
click at [909, 378] on p "EOC Innovation Project - 2 x Starlink Terminals have arrived and are configured…" at bounding box center [833, 340] width 865 height 82
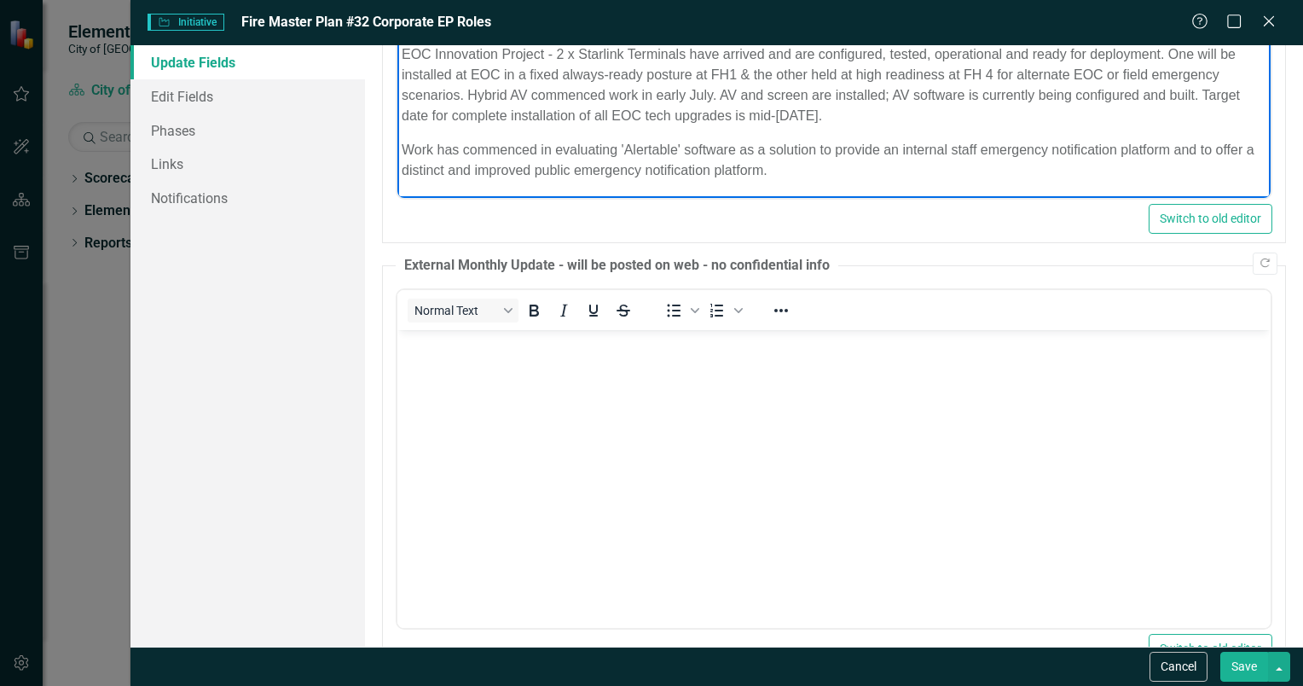
scroll to position [426, 0]
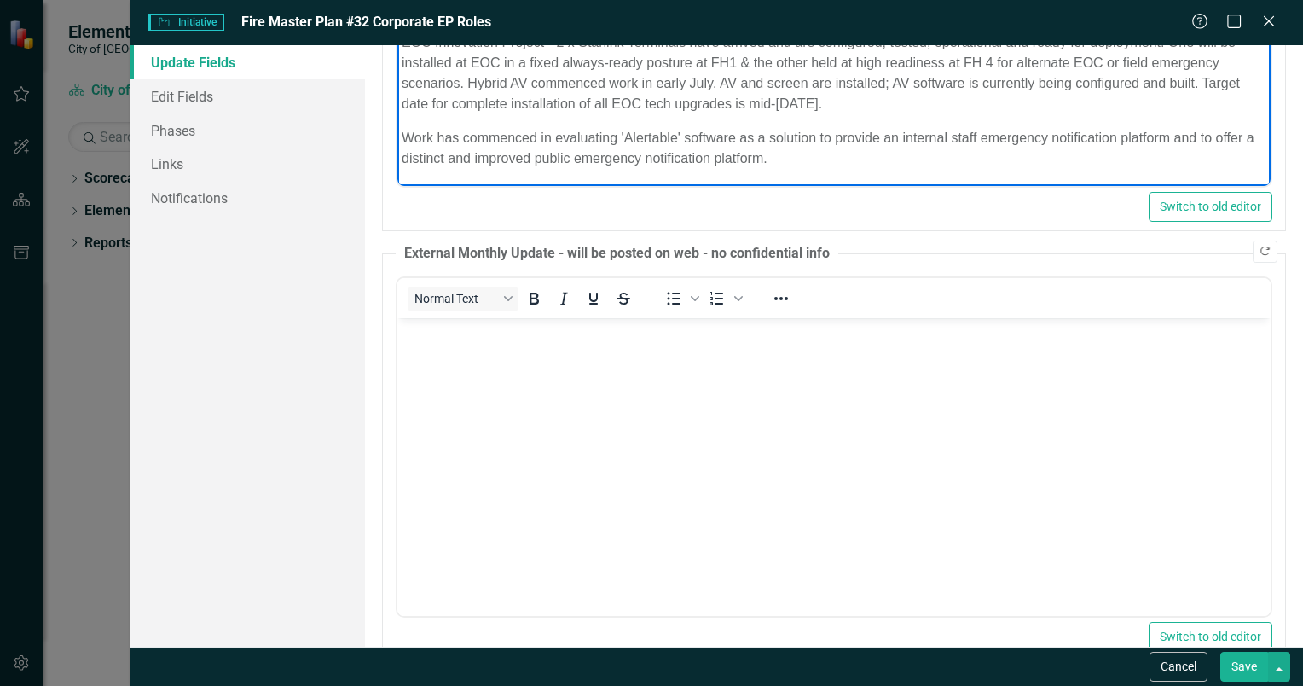
click at [1259, 251] on icon "Copy Forward" at bounding box center [1265, 251] width 13 height 10
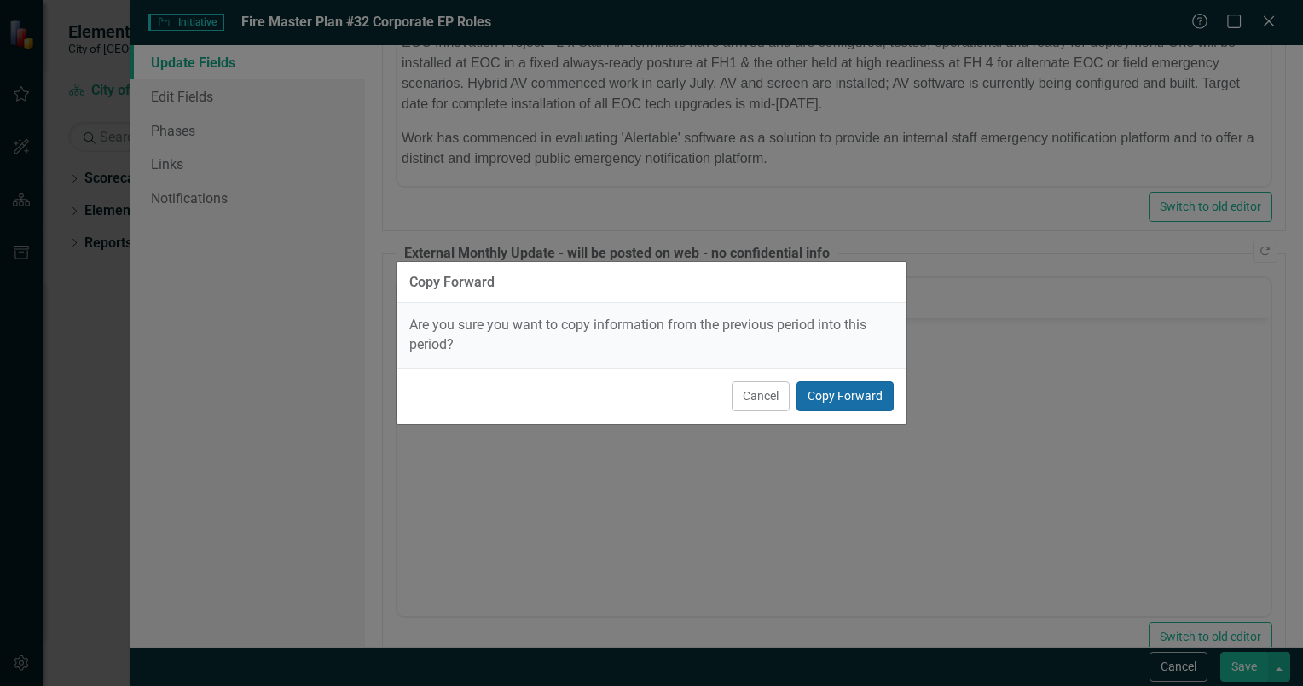
click at [832, 388] on button "Copy Forward" at bounding box center [845, 396] width 97 height 30
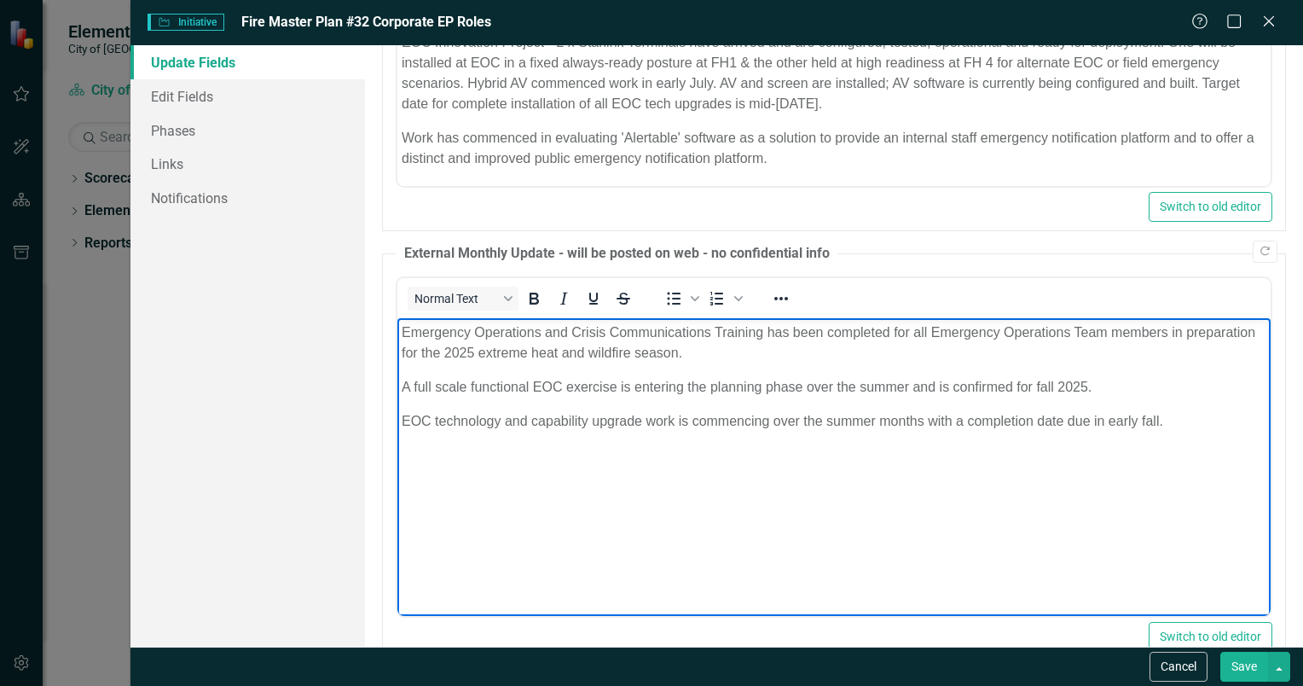
click at [684, 385] on p "A full scale functional EOC exercise is entering the planning phase over the su…" at bounding box center [833, 386] width 865 height 20
click at [926, 383] on p "A full scale functional EOC exercise is completing the planning phase over the …" at bounding box center [833, 386] width 865 height 20
click at [1023, 386] on p "A full scale functional EOC exercise is completing the planning phase in August…" at bounding box center [833, 386] width 865 height 20
click at [1160, 417] on p "EOC technology and capability upgrade work is commencing over the summer months…" at bounding box center [833, 420] width 865 height 20
click at [686, 419] on p "EOC technology and capability upgrade work is commencing over the summer months…" at bounding box center [833, 420] width 865 height 20
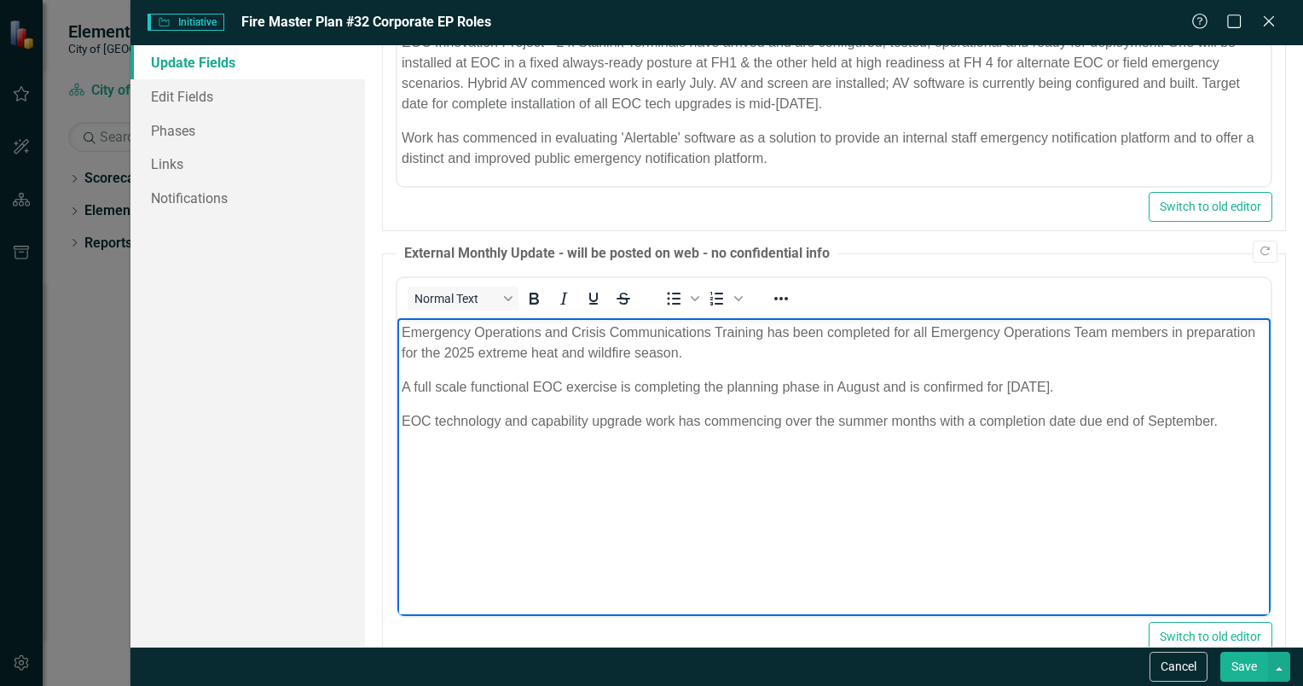
click at [784, 420] on p "EOC technology and capability upgrade work has commencing over the summer month…" at bounding box center [833, 420] width 865 height 20
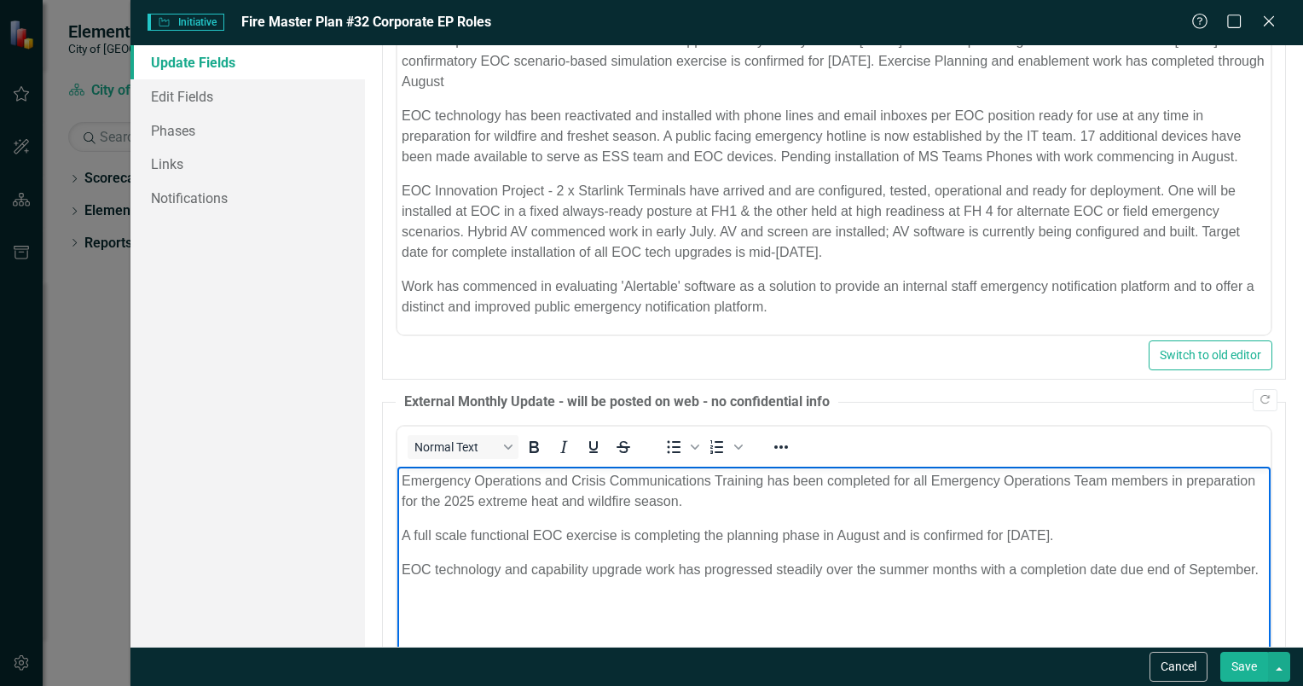
scroll to position [464, 0]
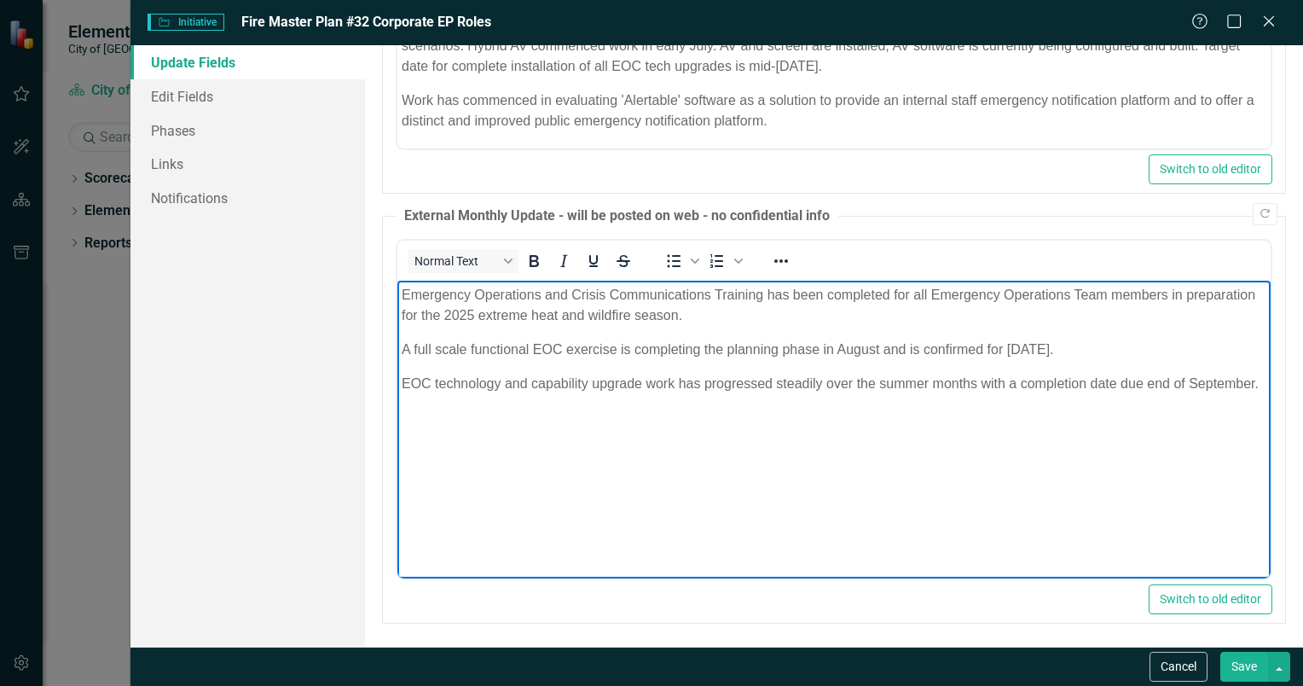
click at [1254, 662] on button "Save" at bounding box center [1244, 667] width 48 height 30
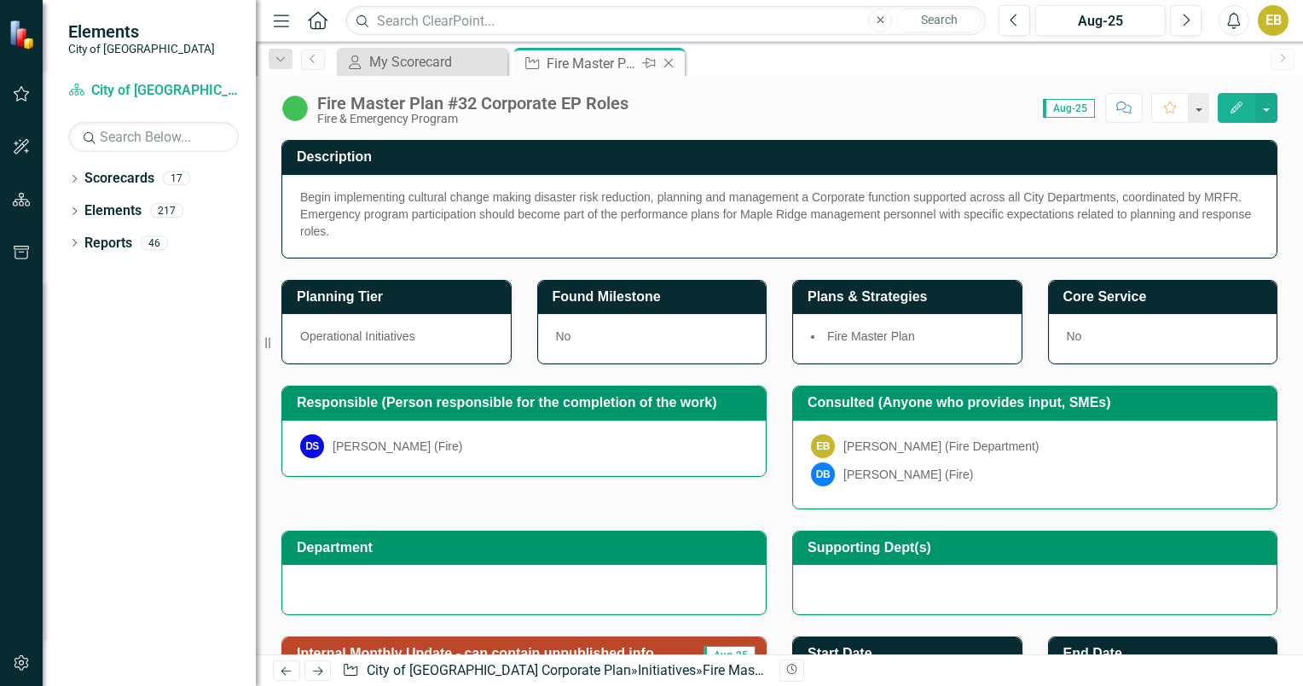
click at [672, 65] on icon "Close" at bounding box center [668, 63] width 17 height 14
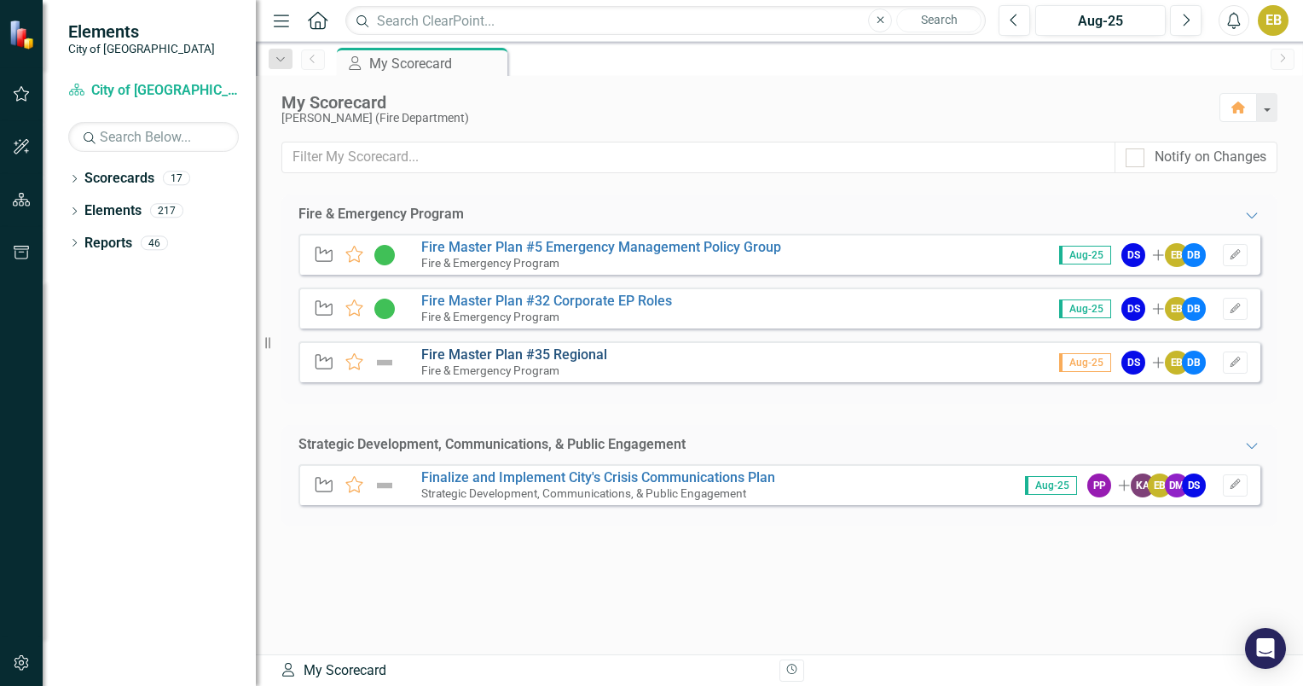
click at [518, 352] on link "Fire Master Plan #35 Regional" at bounding box center [514, 354] width 186 height 16
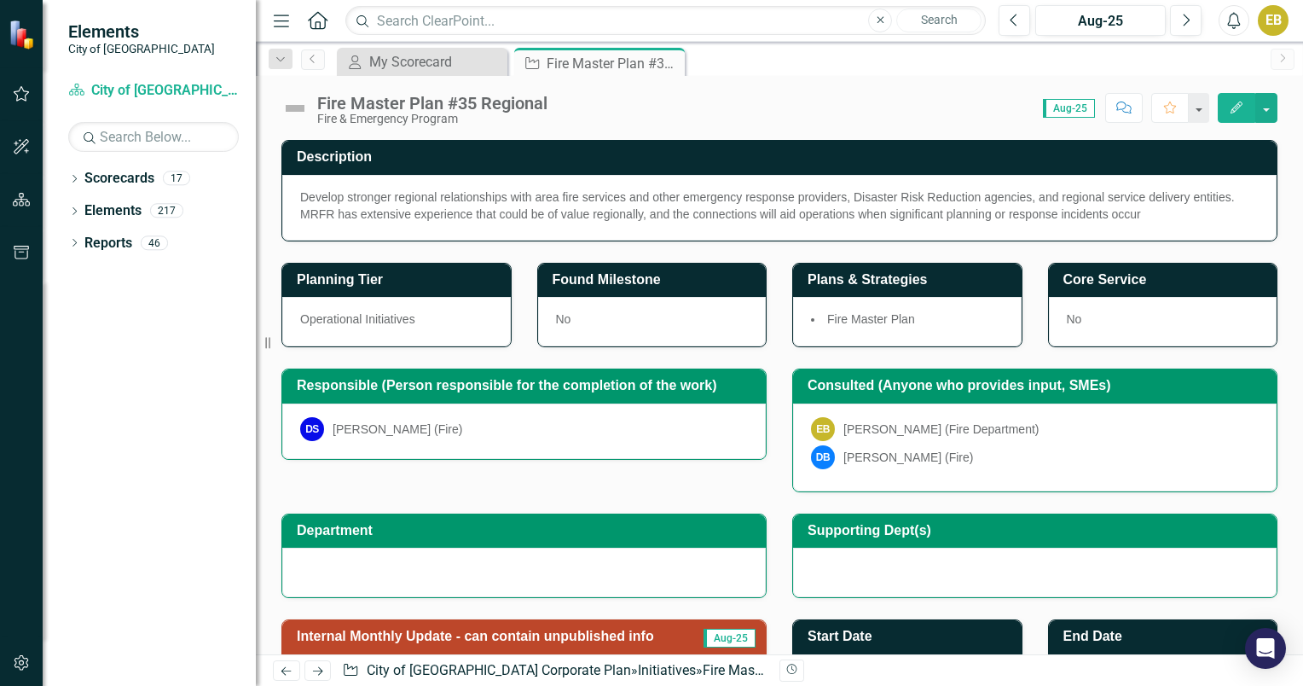
click at [1238, 119] on button "Edit" at bounding box center [1237, 108] width 38 height 30
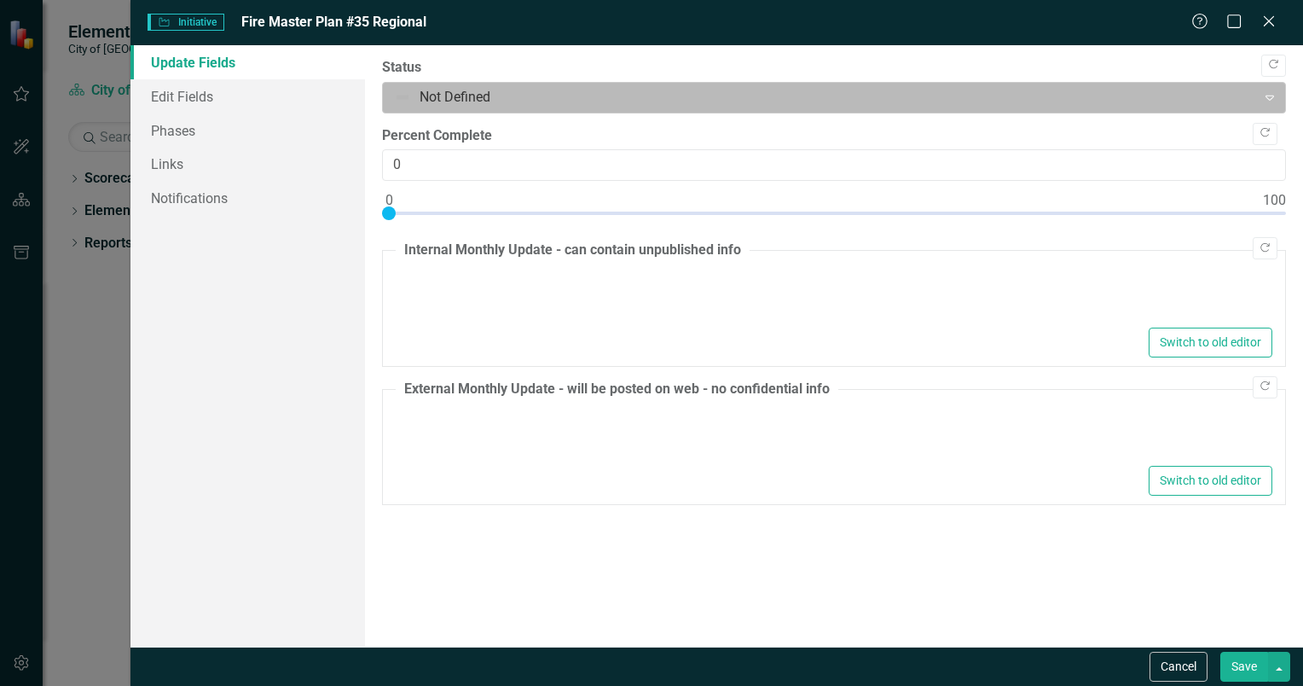
click at [1261, 96] on icon "Expand" at bounding box center [1269, 97] width 17 height 14
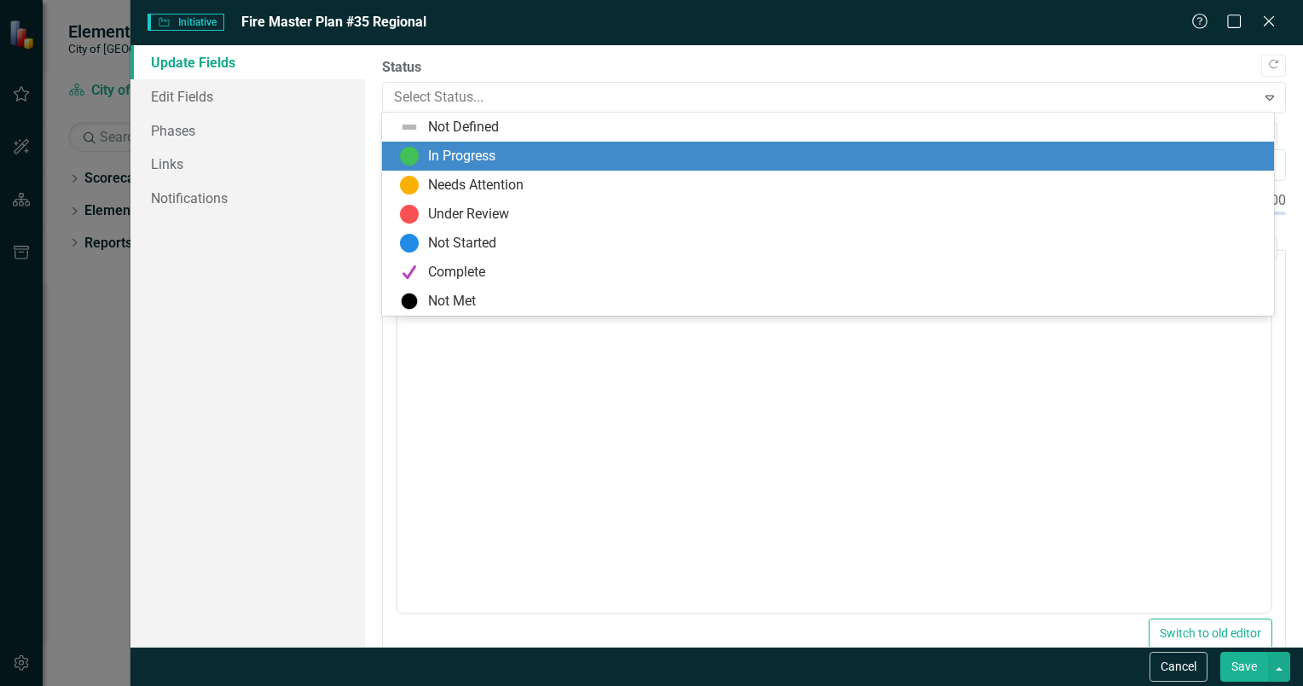
click at [782, 157] on div "In Progress" at bounding box center [831, 156] width 865 height 20
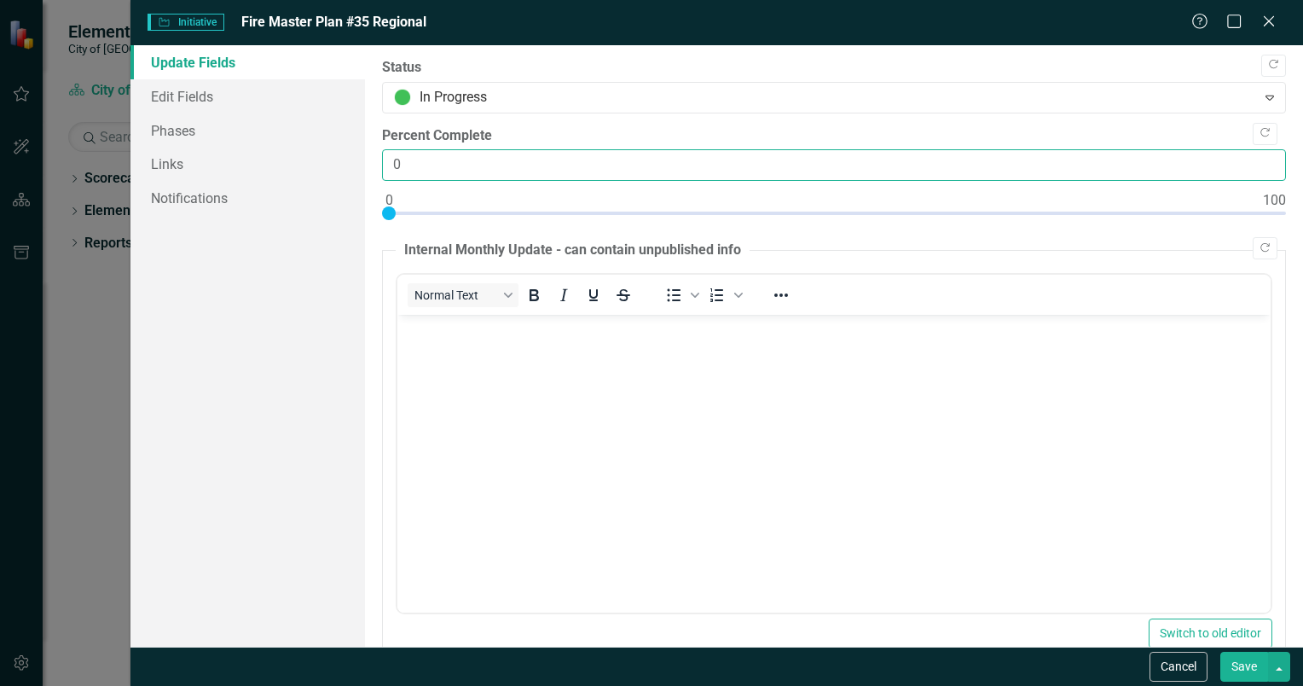
click at [788, 157] on input "0" at bounding box center [834, 165] width 904 height 32
click at [1256, 171] on input "0" at bounding box center [834, 165] width 904 height 32
click at [883, 170] on input "0" at bounding box center [834, 165] width 904 height 32
type input "75"
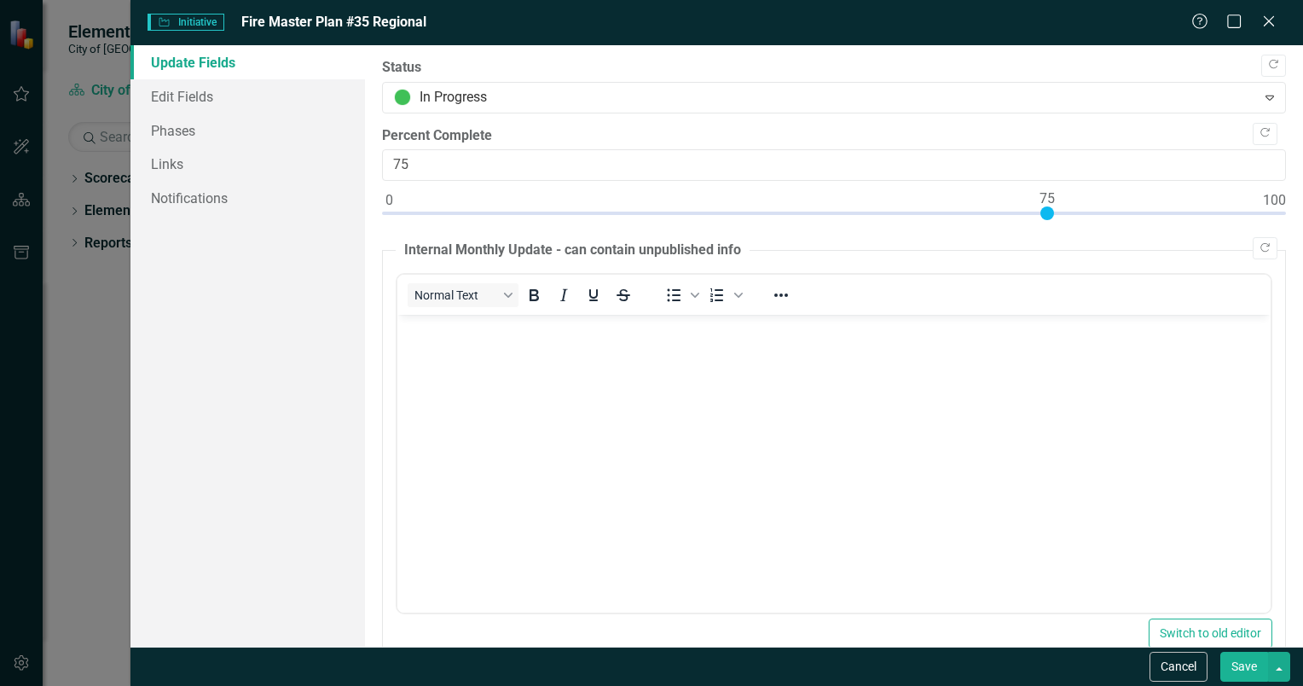
click at [864, 407] on body "Rich Text Area. Press ALT-0 for help." at bounding box center [833, 443] width 873 height 256
click at [1259, 244] on icon "Copy Forward" at bounding box center [1265, 248] width 13 height 10
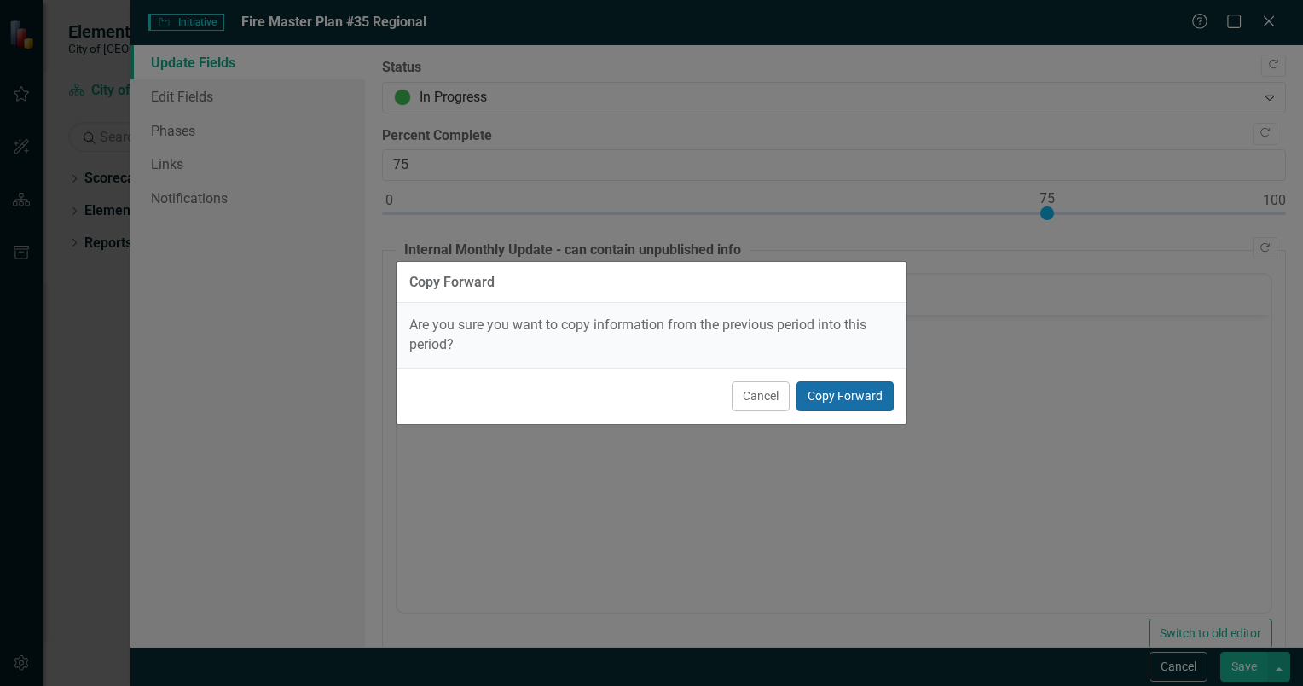
click at [889, 391] on button "Copy Forward" at bounding box center [845, 396] width 97 height 30
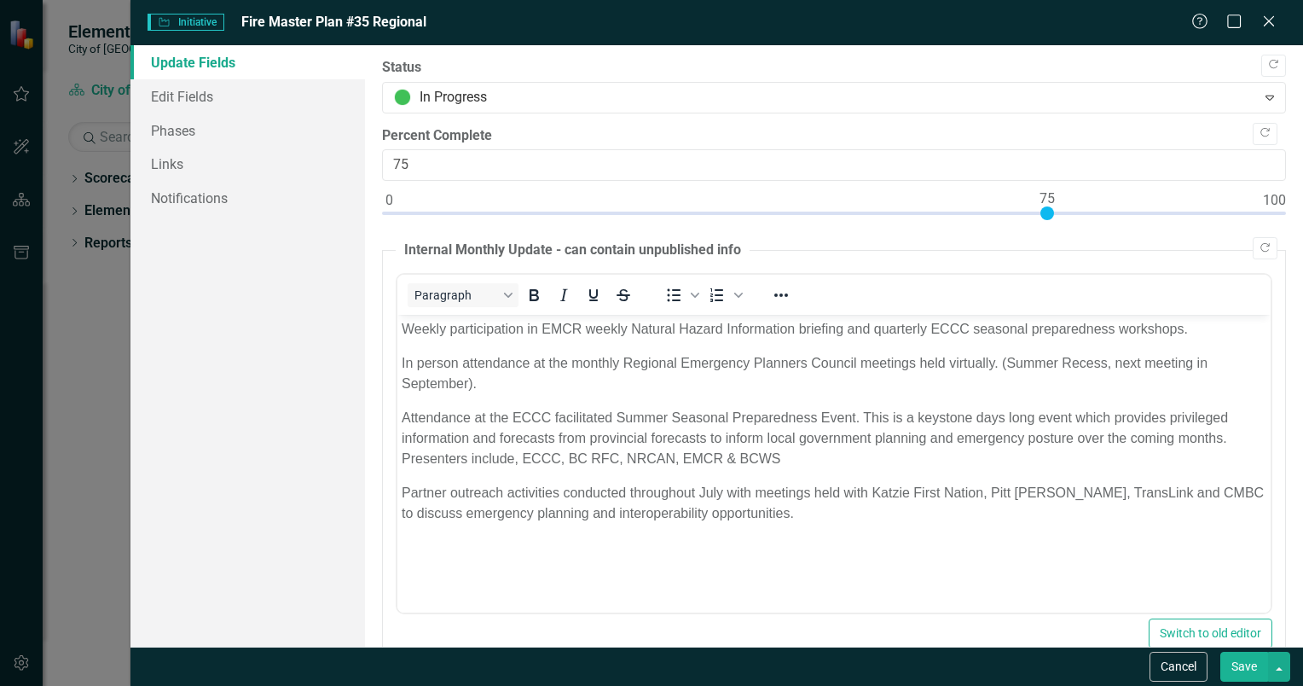
click at [1230, 492] on p "Partner outreach activities conducted throughout July with meetings held with K…" at bounding box center [833, 503] width 865 height 41
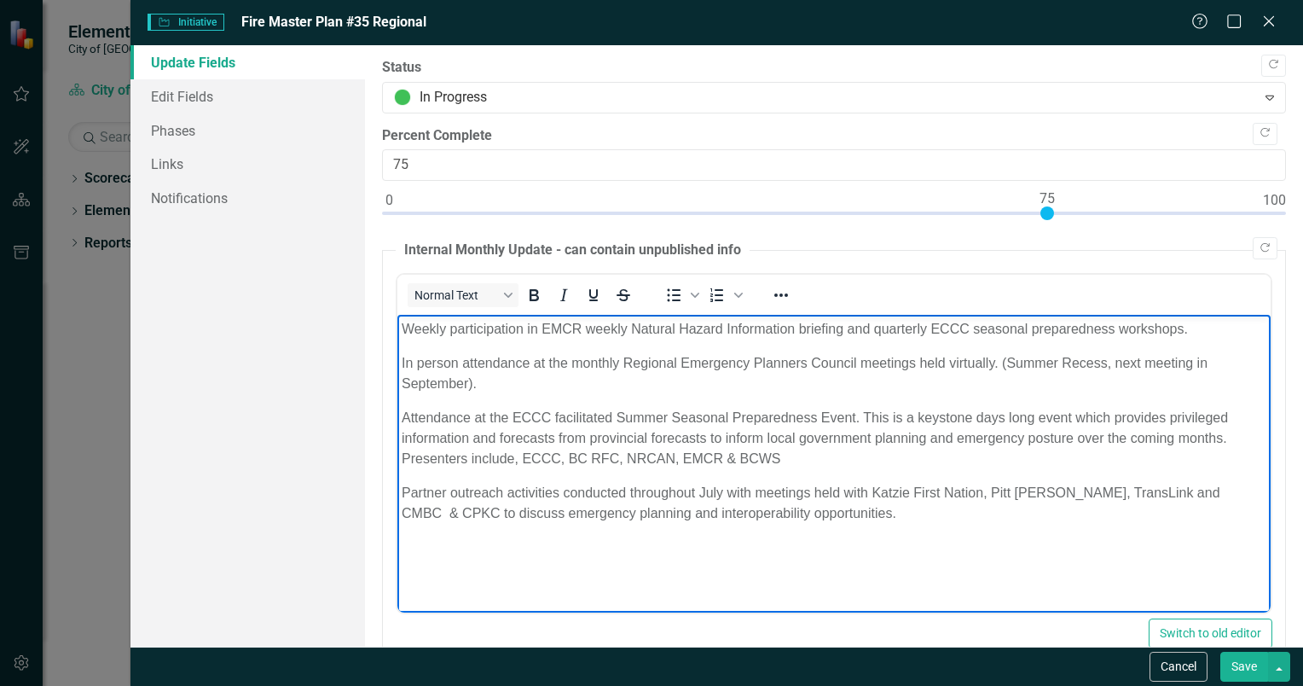
click at [855, 519] on p "Partner outreach activities conducted throughout July with meetings held with K…" at bounding box center [833, 503] width 865 height 41
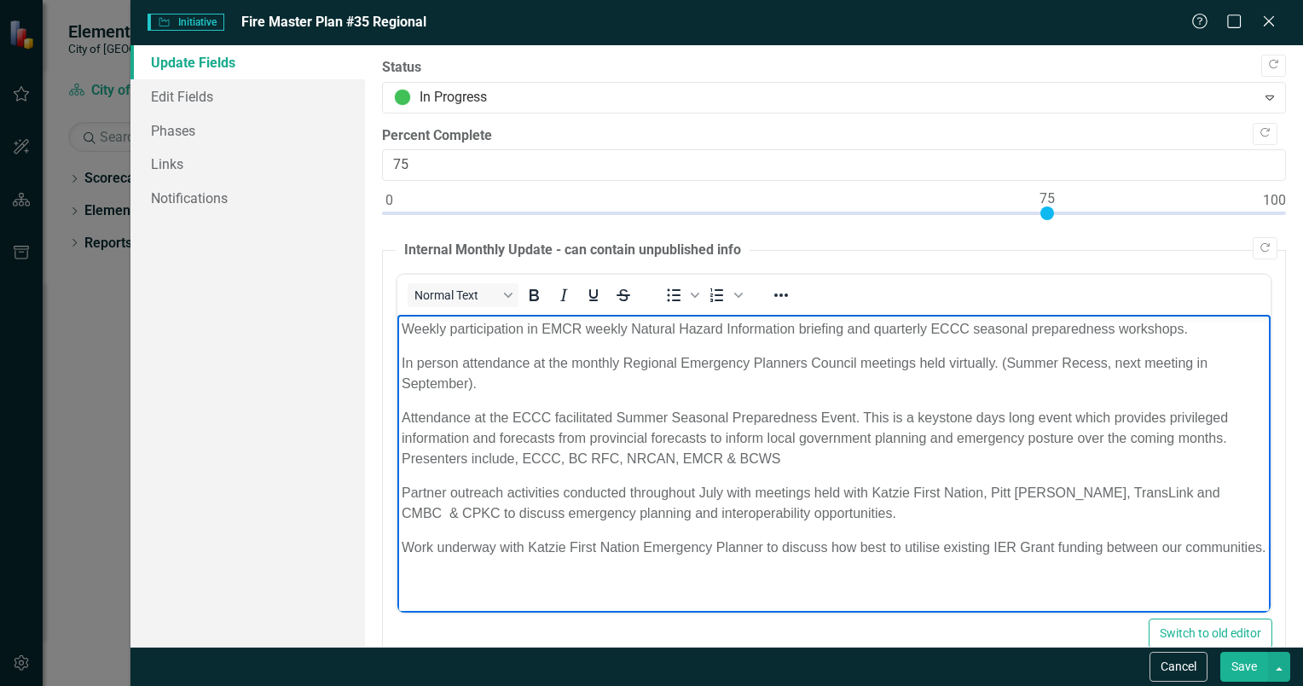
drag, startPoint x: 1227, startPoint y: 484, endPoint x: 1239, endPoint y: 496, distance: 16.3
click at [1239, 497] on p "Partner outreach activities conducted throughout July with meetings held with K…" at bounding box center [833, 503] width 865 height 41
click at [1187, 496] on p "Partner outreach activities conducted throughout July with meetings held with K…" at bounding box center [833, 503] width 865 height 41
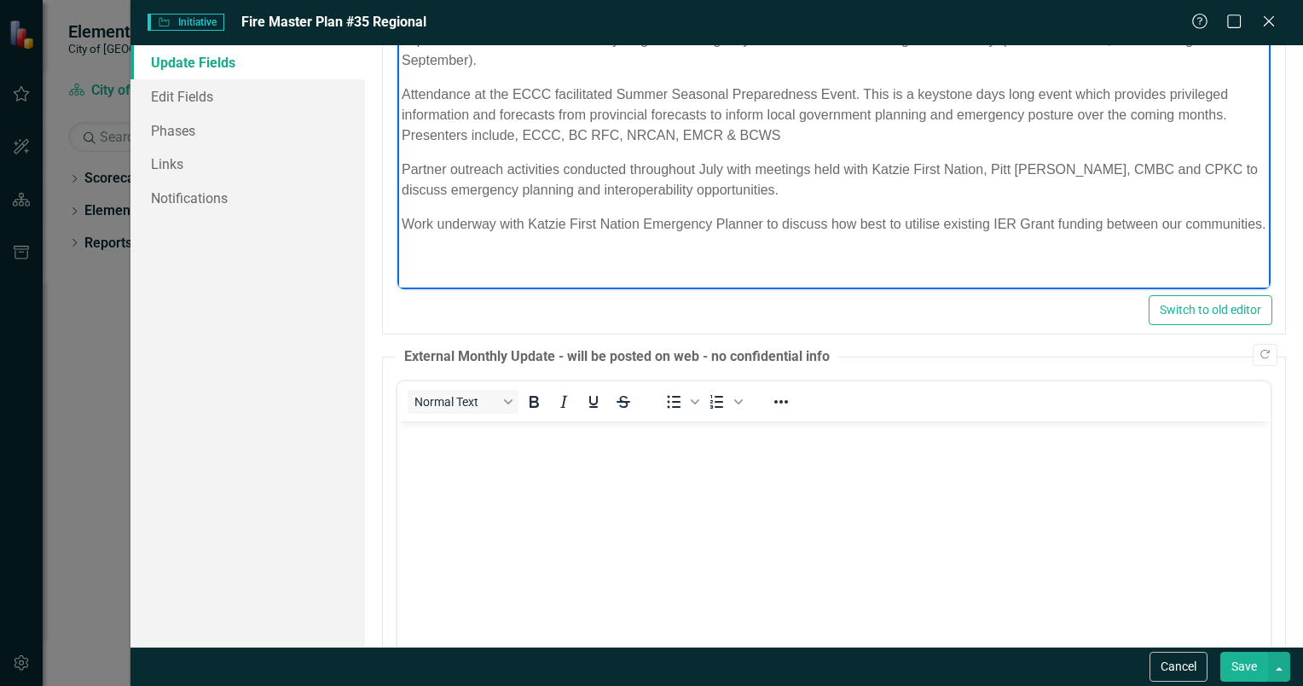
scroll to position [426, 0]
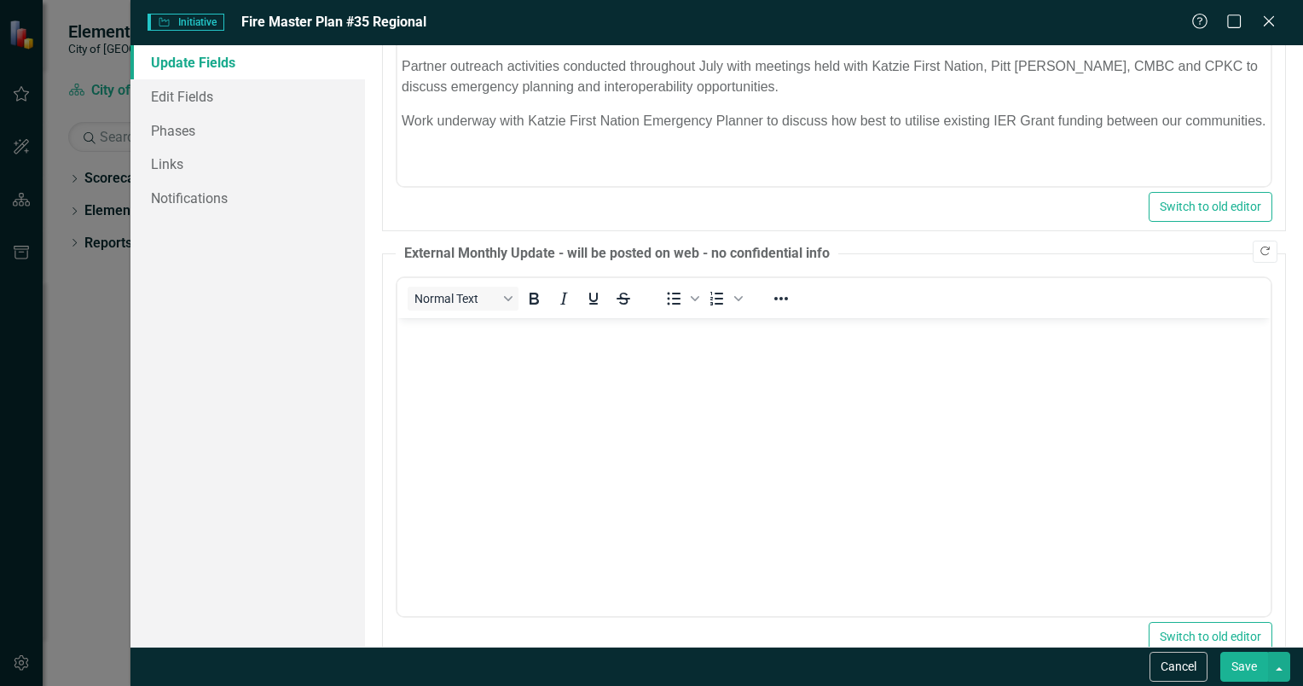
click at [1259, 246] on icon "Copy Forward" at bounding box center [1265, 251] width 13 height 10
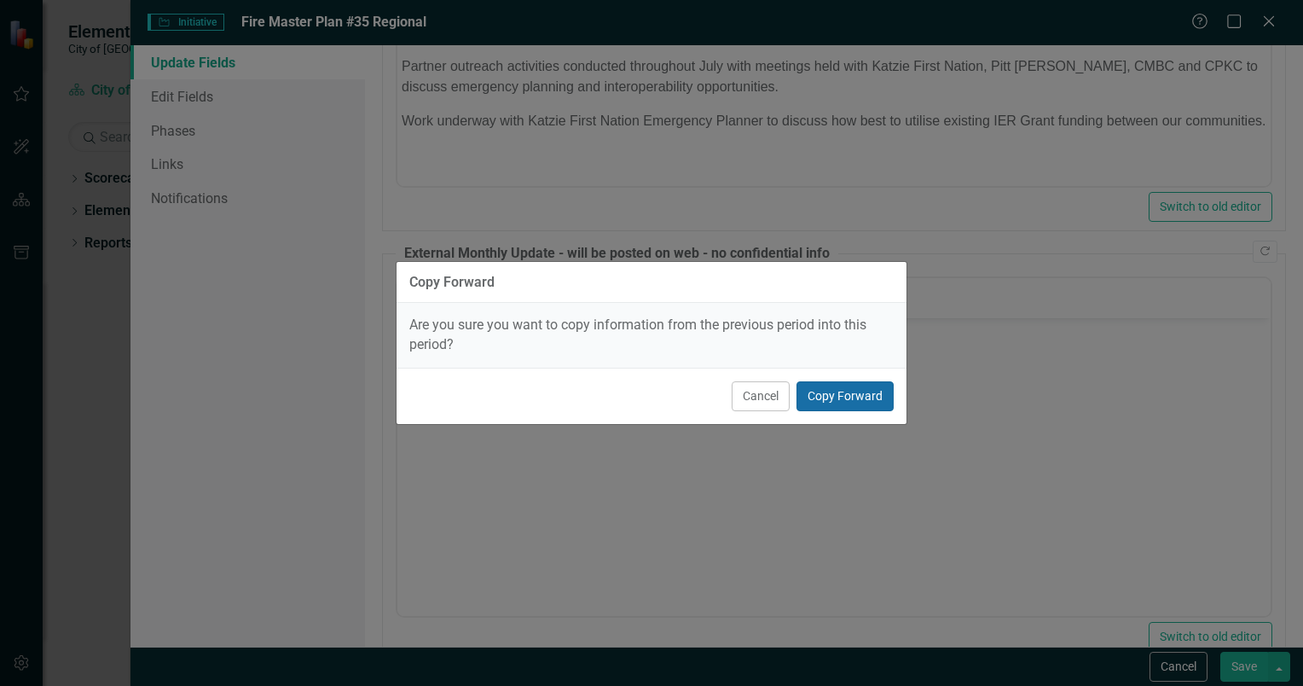
click at [842, 407] on button "Copy Forward" at bounding box center [845, 396] width 97 height 30
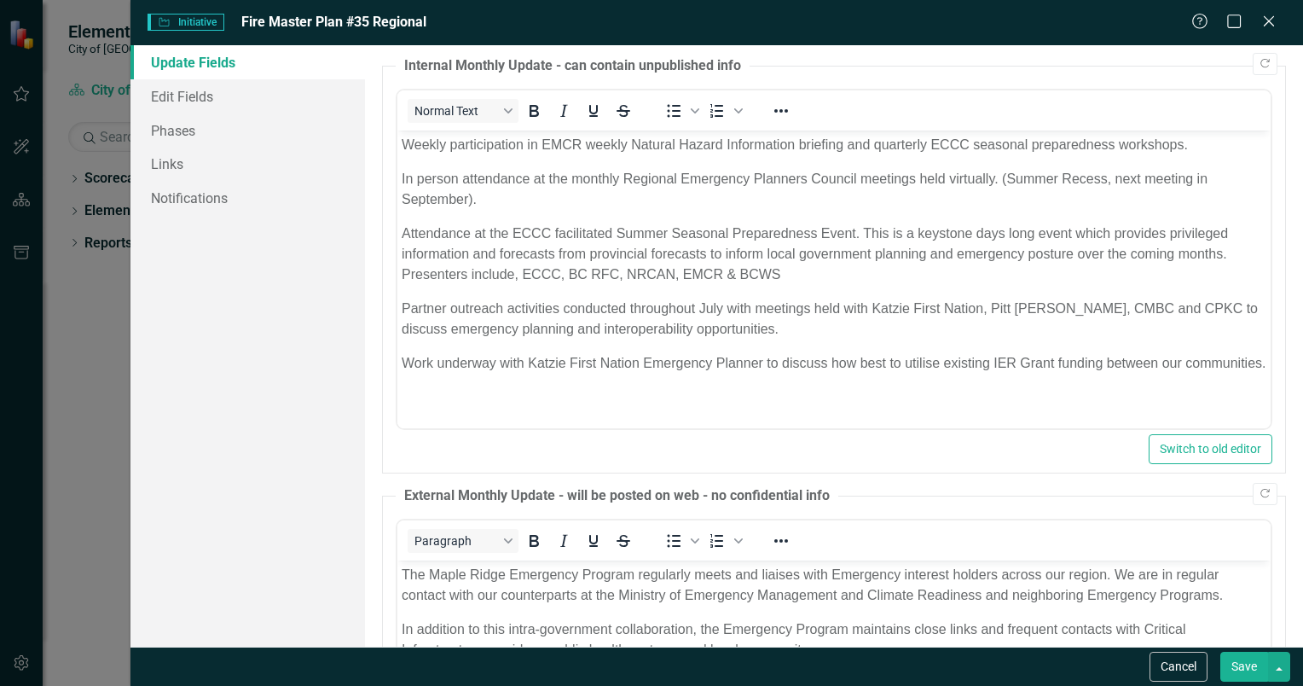
scroll to position [171, 0]
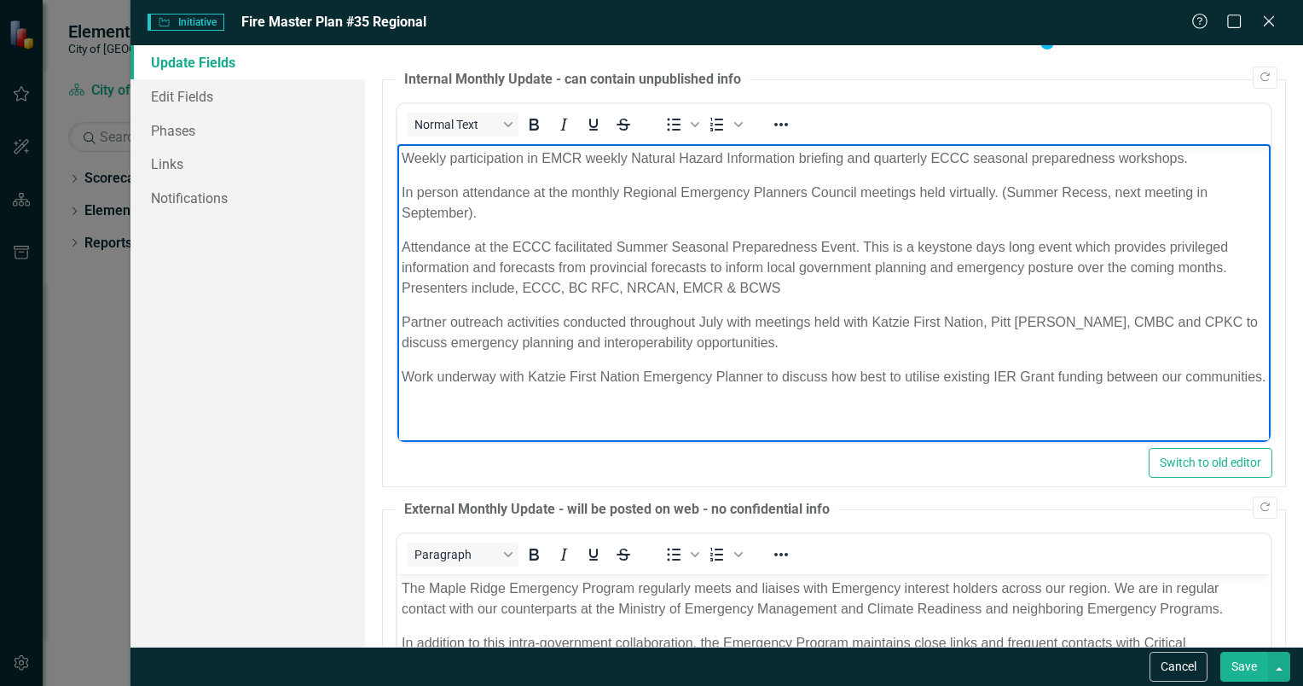
click at [722, 325] on p "Partner outreach activities conducted throughout July with meetings held with K…" at bounding box center [833, 332] width 865 height 41
click at [1113, 325] on p "Partner outreach activities conducted throughout August with meetings held with…" at bounding box center [833, 332] width 865 height 41
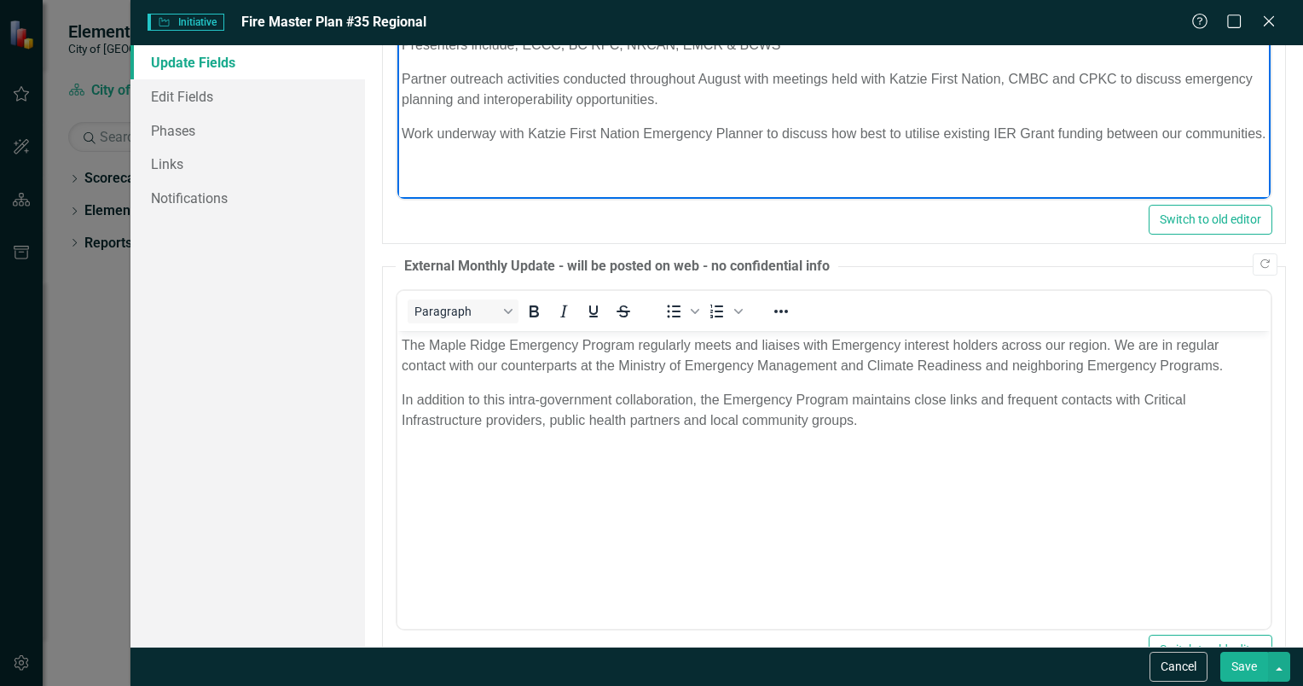
scroll to position [464, 0]
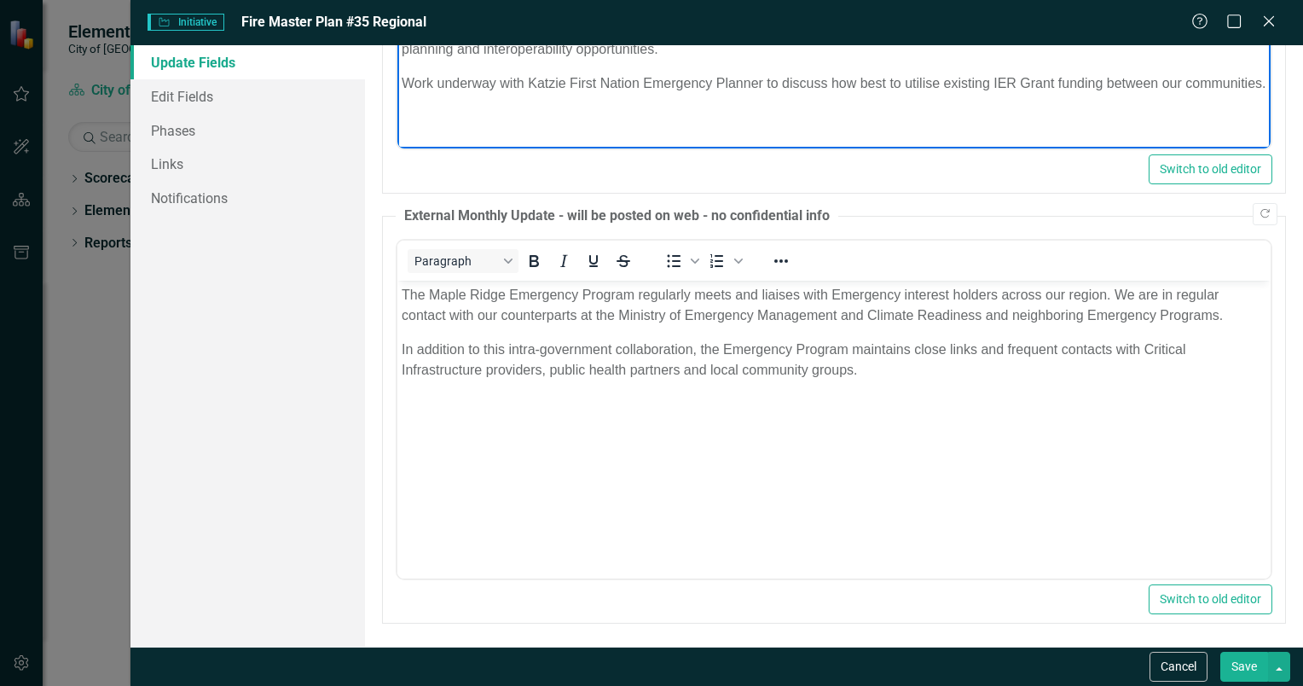
click at [1249, 659] on button "Save" at bounding box center [1244, 667] width 48 height 30
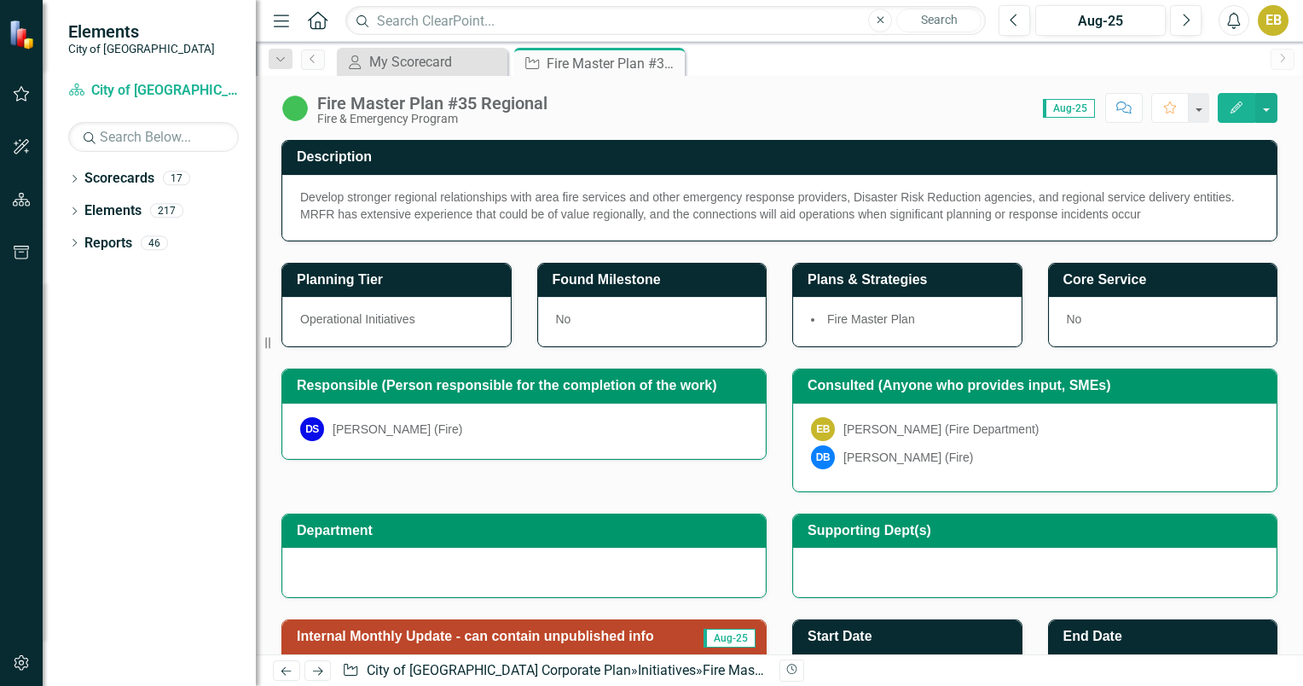
drag, startPoint x: 669, startPoint y: 63, endPoint x: 578, endPoint y: 72, distance: 90.9
click at [0, 0] on icon "Close" at bounding box center [0, 0] width 0 height 0
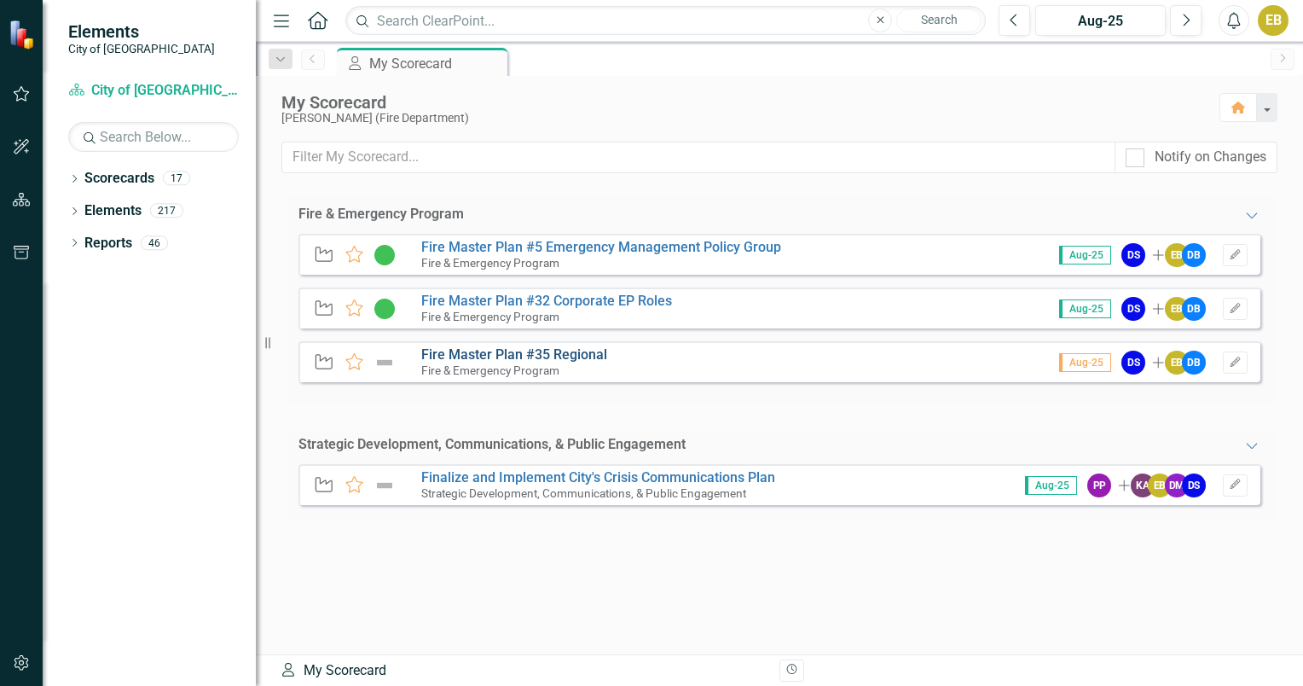
click at [566, 348] on link "Fire Master Plan #35 Regional" at bounding box center [514, 354] width 186 height 16
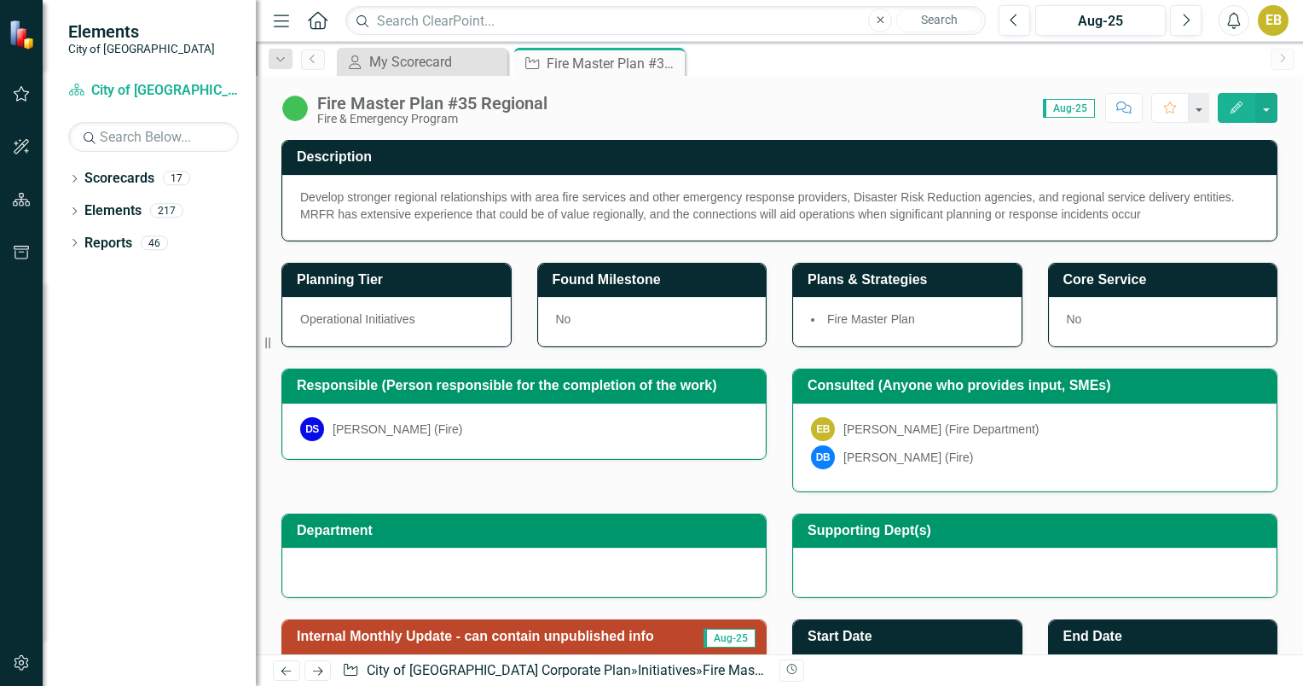
click at [1239, 109] on icon "Edit" at bounding box center [1236, 107] width 15 height 12
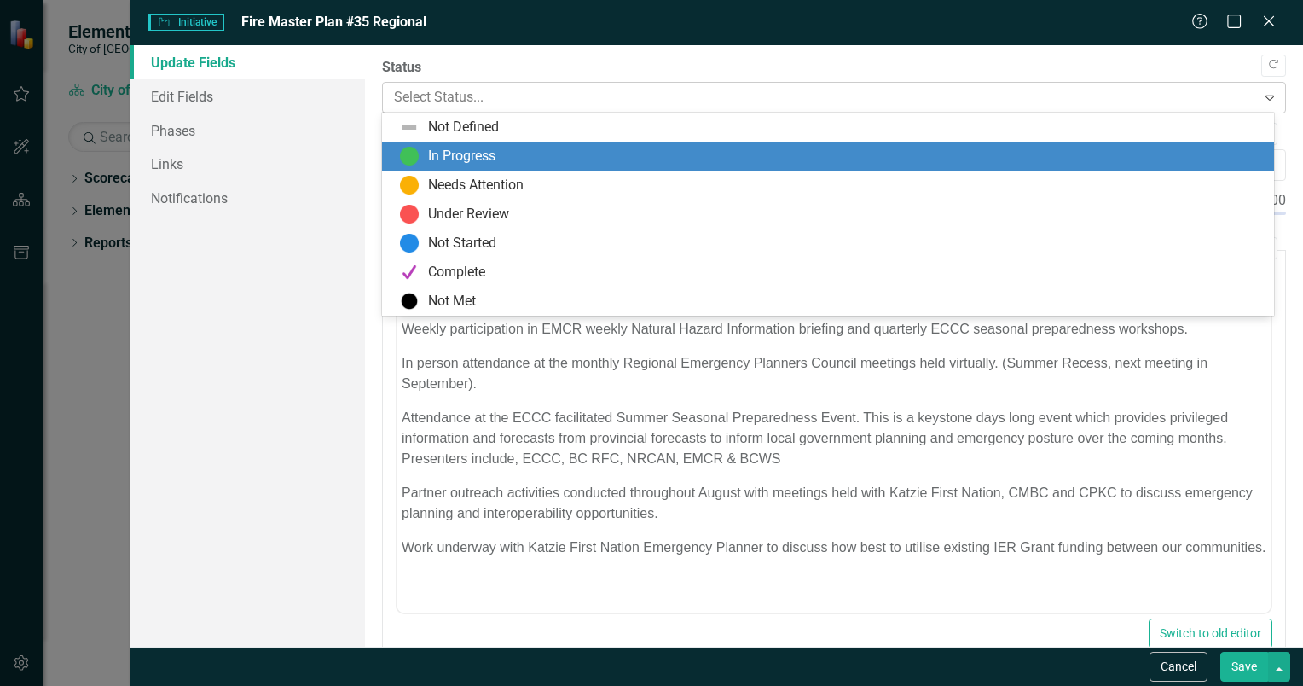
click at [935, 100] on div at bounding box center [820, 97] width 852 height 23
drag, startPoint x: 473, startPoint y: 162, endPoint x: 482, endPoint y: 162, distance: 9.4
click at [473, 161] on div "In Progress" at bounding box center [461, 157] width 67 height 20
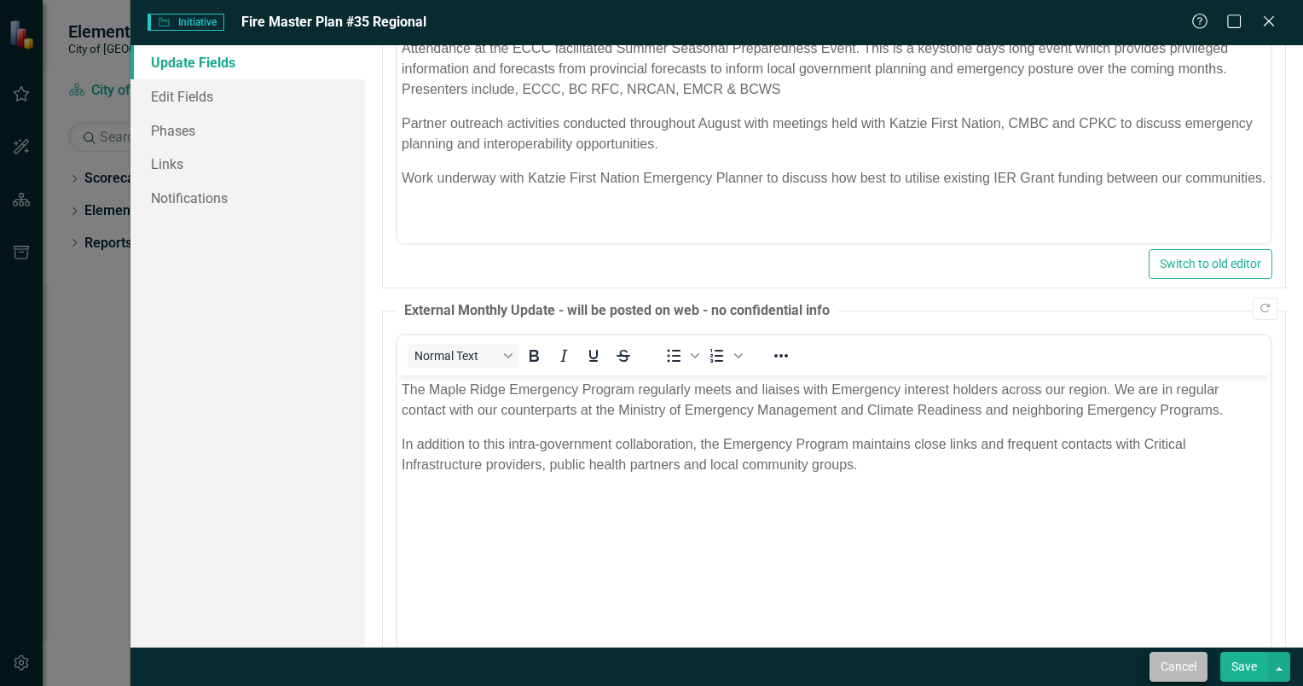
scroll to position [464, 0]
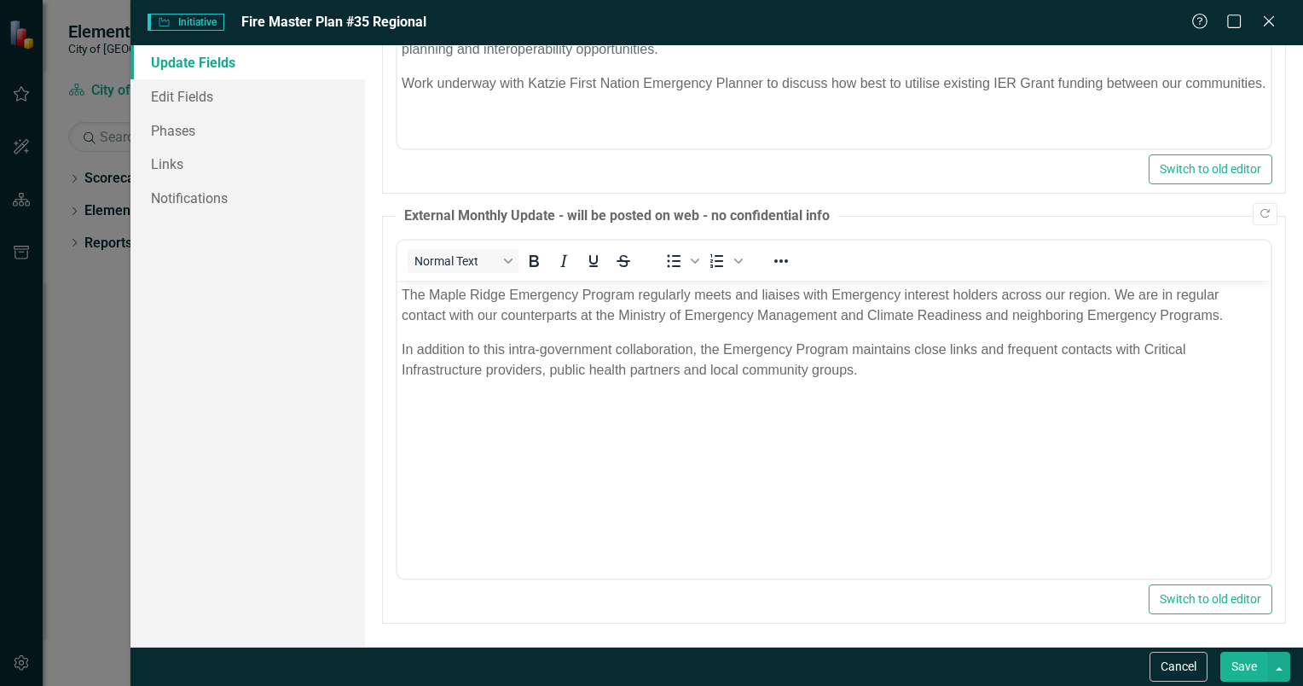
drag, startPoint x: 1256, startPoint y: 668, endPoint x: 1246, endPoint y: 669, distance: 10.3
click at [1256, 667] on button "Save" at bounding box center [1244, 667] width 48 height 30
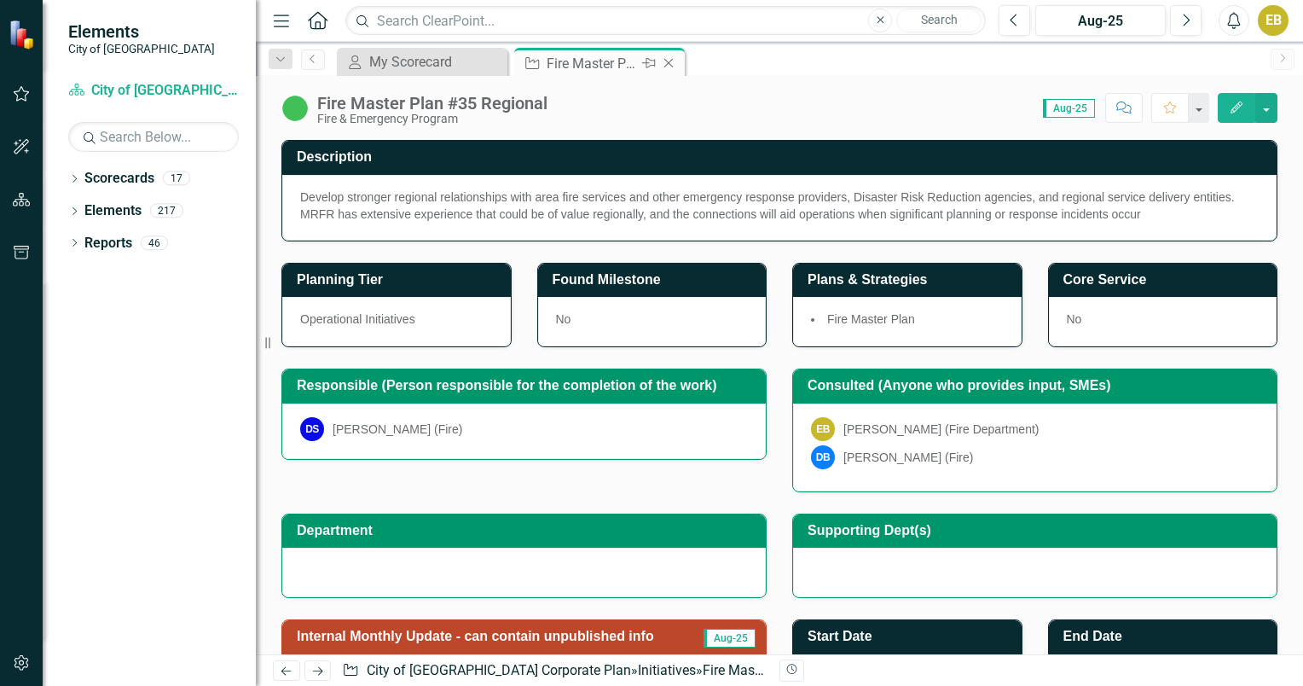
click at [668, 64] on icon "Close" at bounding box center [668, 63] width 17 height 14
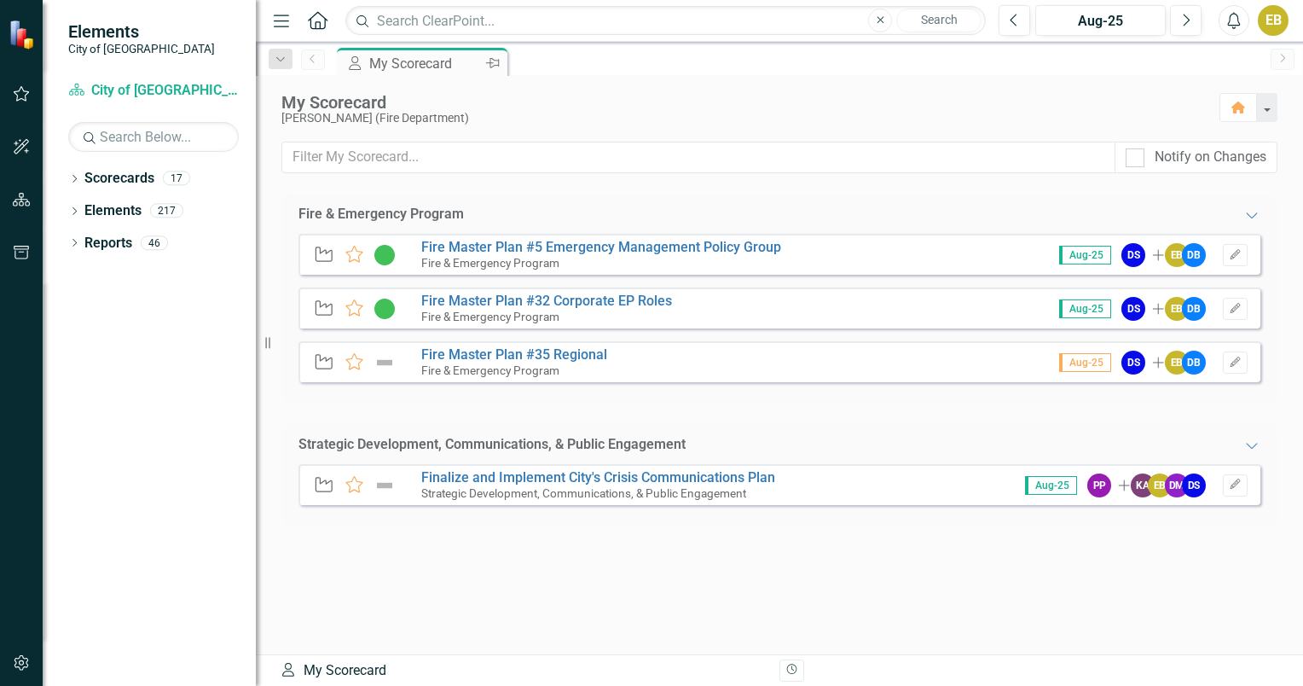
click at [444, 55] on div "My Scorecard" at bounding box center [425, 63] width 113 height 21
